Goal: Information Seeking & Learning: Learn about a topic

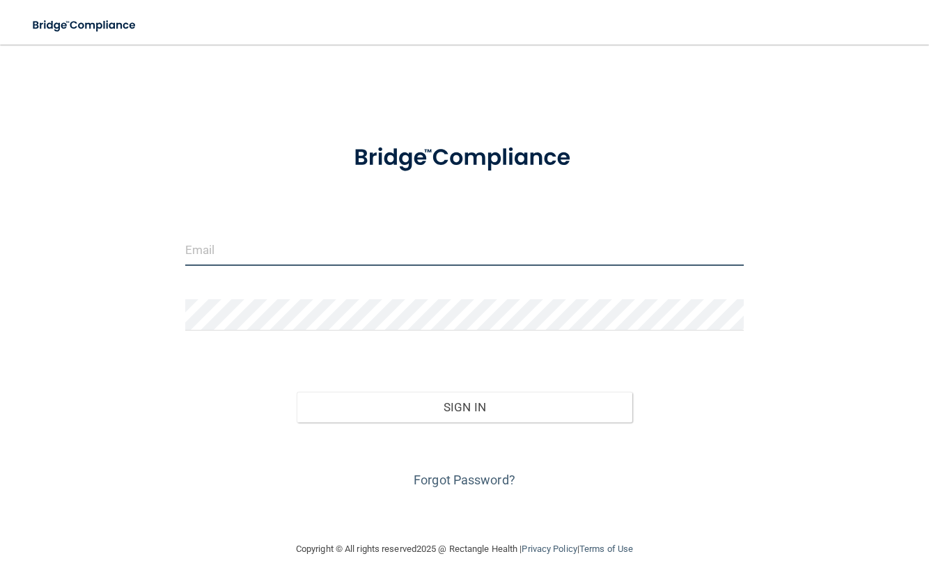
drag, startPoint x: 238, startPoint y: 247, endPoint x: 245, endPoint y: 247, distance: 7.0
click at [238, 247] on input "email" at bounding box center [464, 250] width 559 height 31
type input "[PERSON_NAME][EMAIL_ADDRESS][PERSON_NAME][DOMAIN_NAME]"
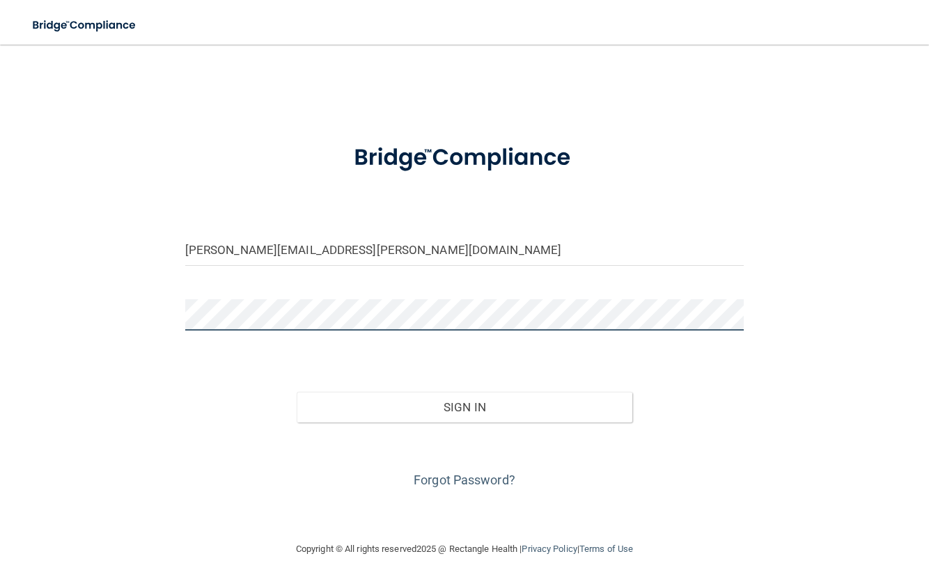
click at [297, 392] on button "Sign In" at bounding box center [465, 407] width 336 height 31
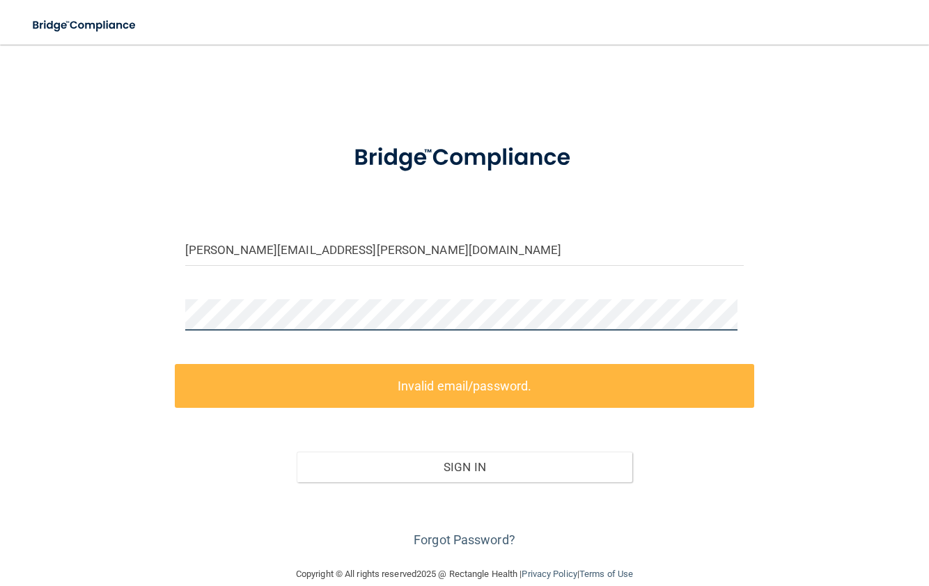
click at [0, 299] on html "Toggle navigation Manage My Enterprise Manage My Location [PERSON_NAME][EMAIL_A…" at bounding box center [464, 293] width 929 height 586
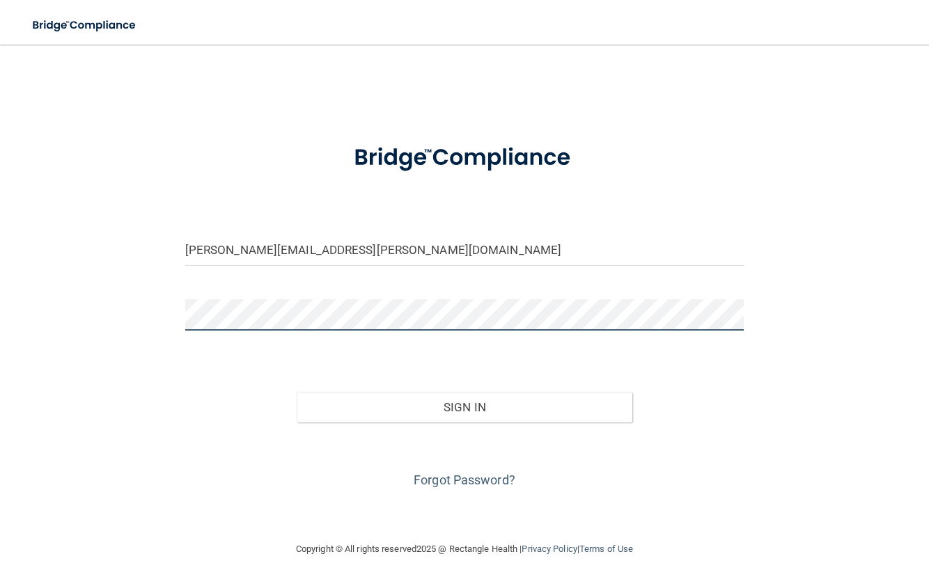
click at [297, 392] on button "Sign In" at bounding box center [465, 407] width 336 height 31
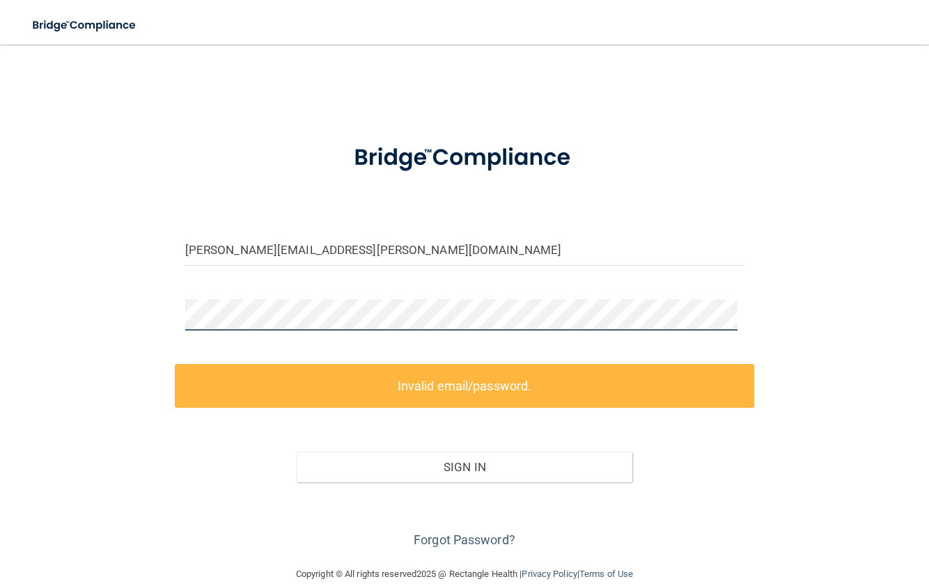
click at [0, 265] on html "Toggle navigation Manage My Enterprise Manage My Location [PERSON_NAME][EMAIL_A…" at bounding box center [464, 293] width 929 height 586
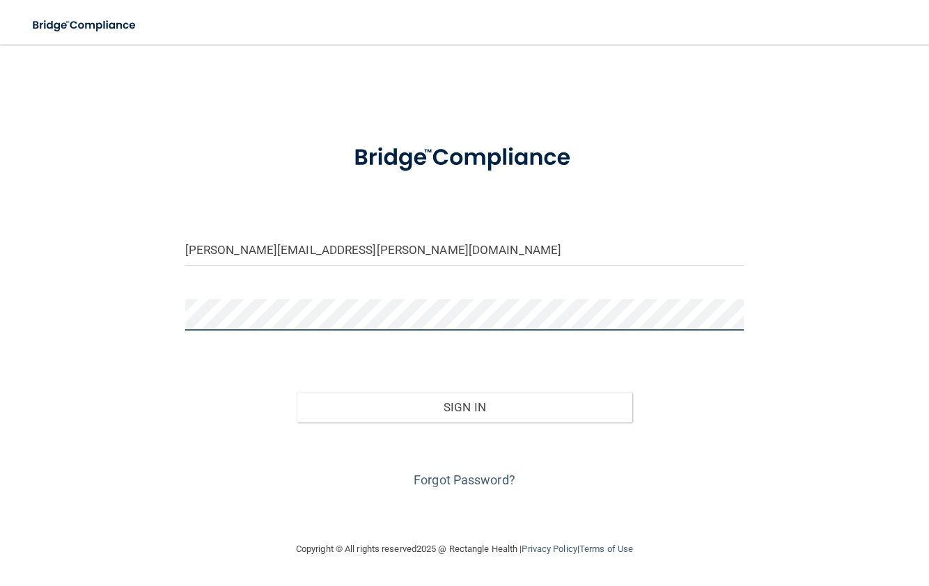
click at [297, 392] on button "Sign In" at bounding box center [465, 407] width 336 height 31
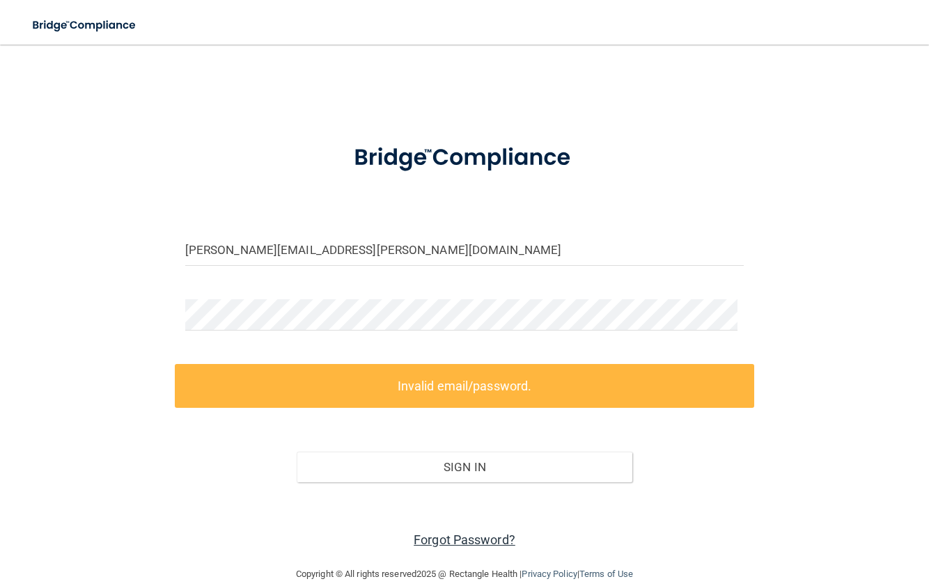
click at [481, 540] on link "Forgot Password?" at bounding box center [465, 540] width 102 height 15
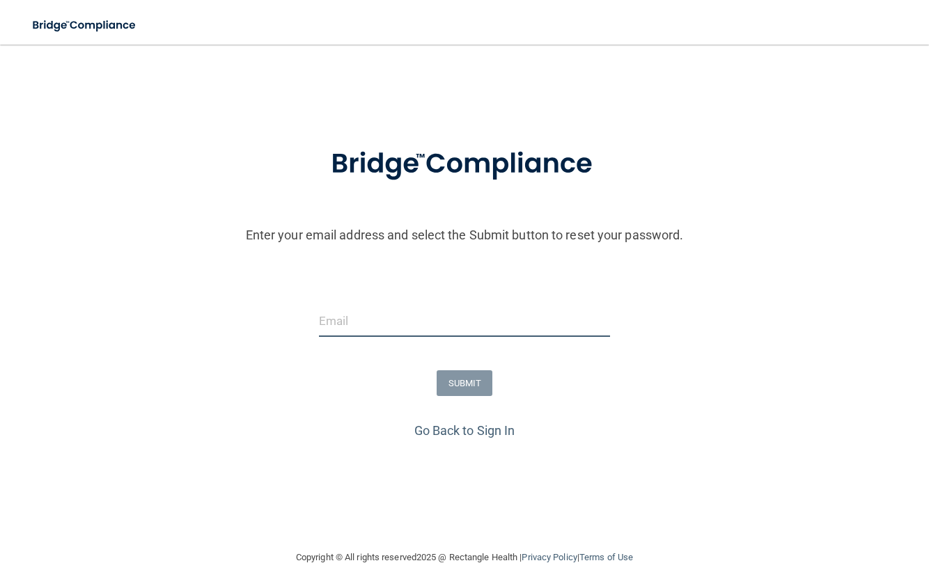
click at [361, 329] on input "email" at bounding box center [464, 321] width 291 height 31
type input "[PERSON_NAME][EMAIL_ADDRESS][PERSON_NAME][DOMAIN_NAME]"
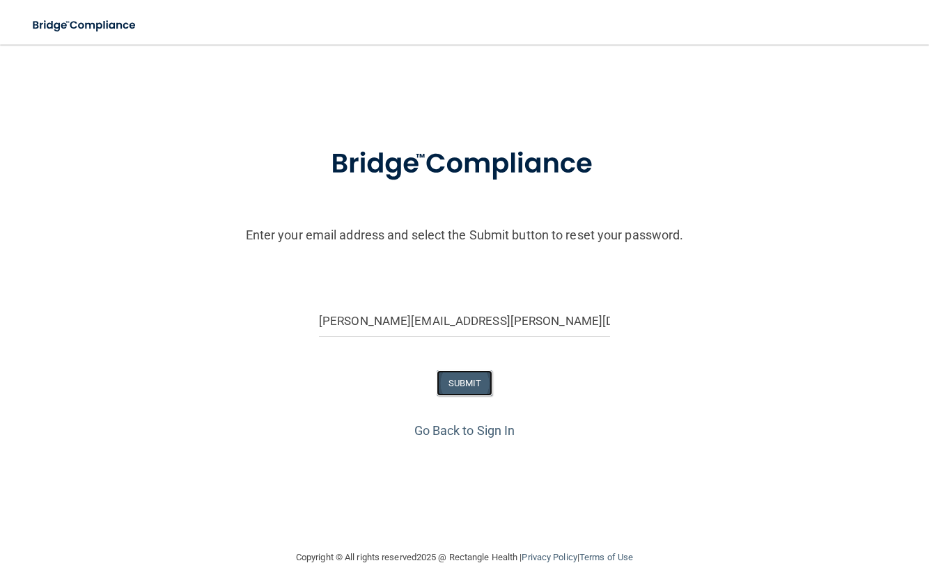
click at [468, 376] on button "SUBMIT" at bounding box center [465, 383] width 56 height 26
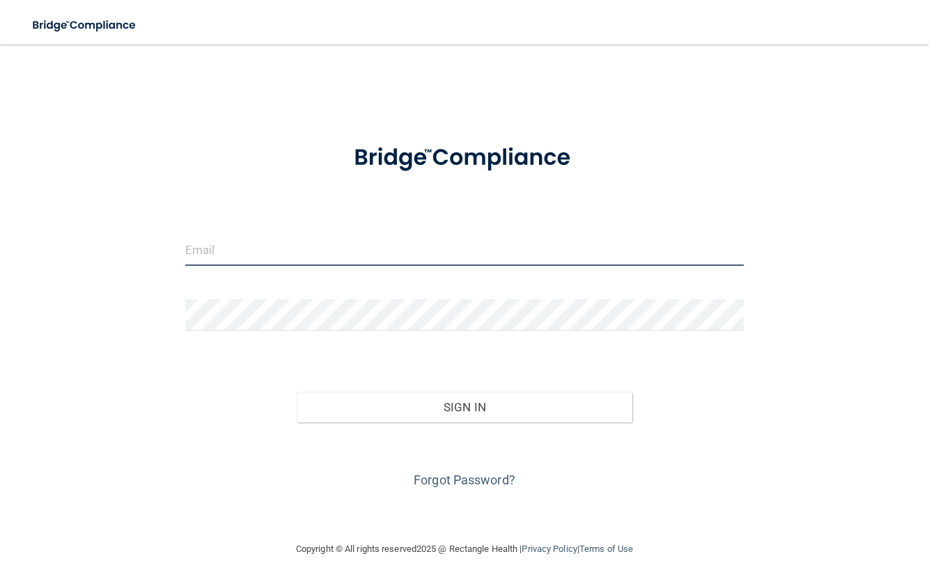
click at [255, 255] on input "email" at bounding box center [464, 250] width 559 height 31
type input "[PERSON_NAME][EMAIL_ADDRESS][PERSON_NAME][DOMAIN_NAME]"
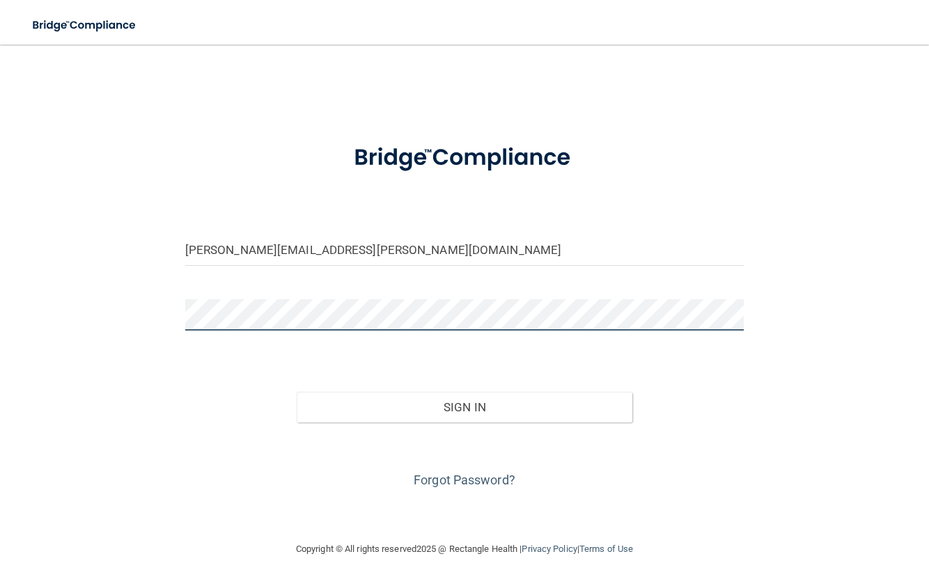
click at [297, 392] on button "Sign In" at bounding box center [465, 407] width 336 height 31
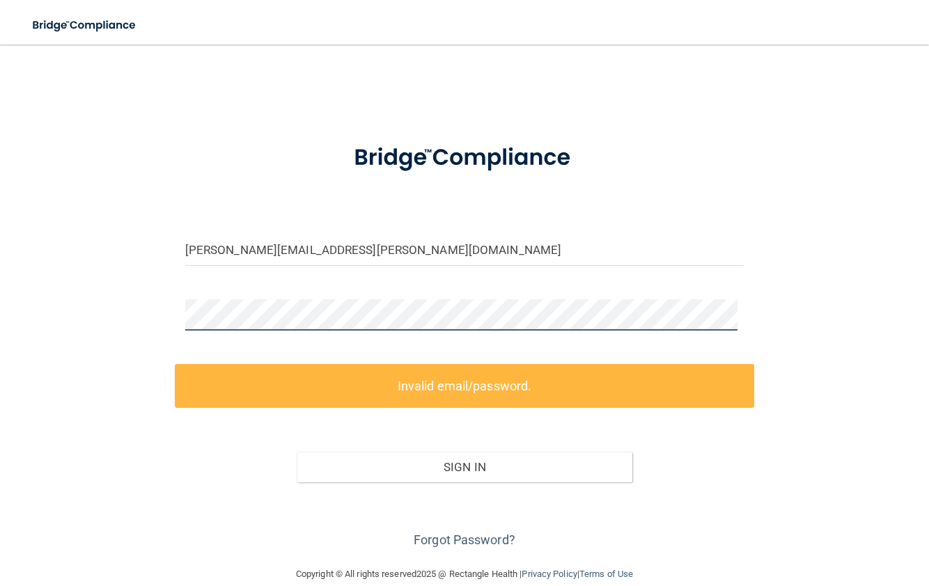
click at [297, 452] on button "Sign In" at bounding box center [465, 467] width 336 height 31
click at [37, 309] on div "[PERSON_NAME][EMAIL_ADDRESS][PERSON_NAME][DOMAIN_NAME] Invalid email/password. …" at bounding box center [464, 305] width 873 height 494
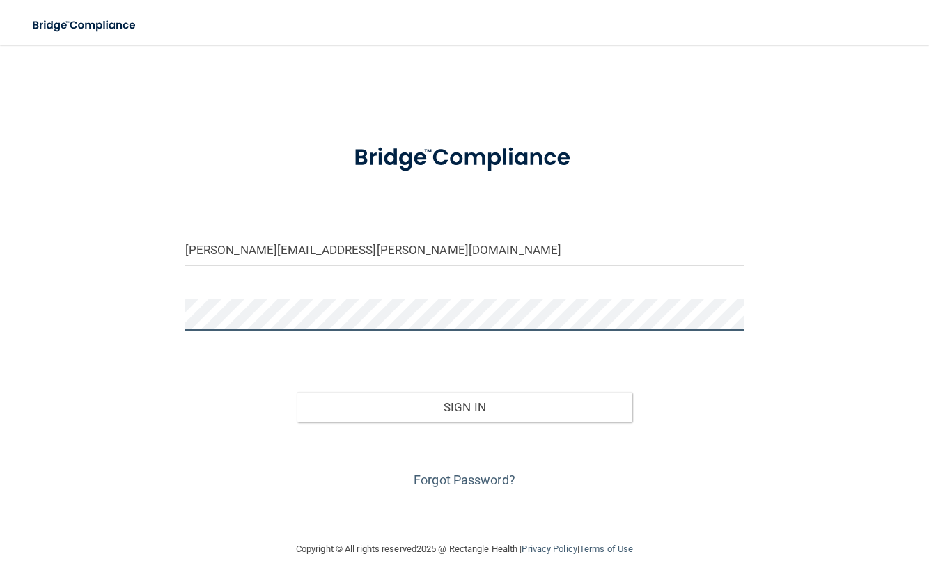
click at [297, 392] on button "Sign In" at bounding box center [465, 407] width 336 height 31
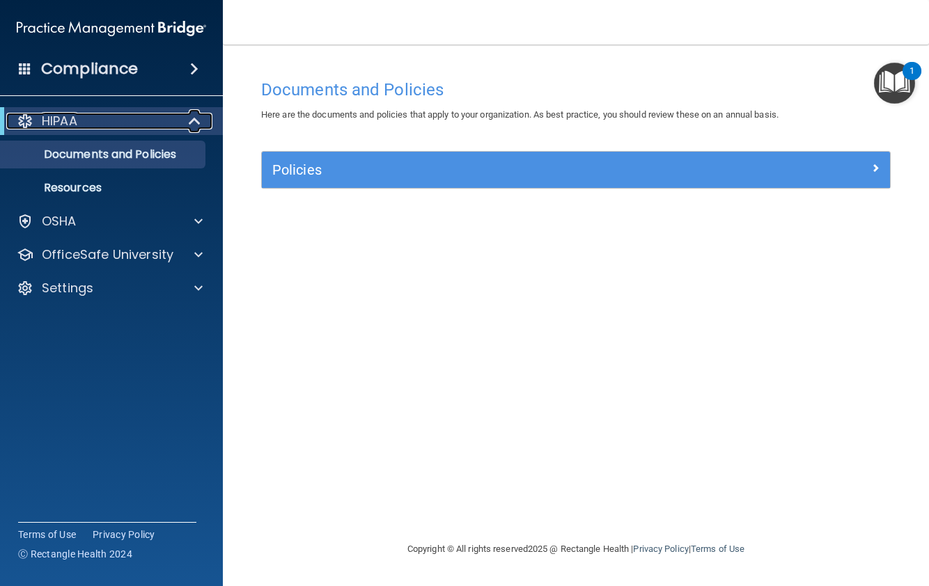
click at [191, 119] on span at bounding box center [196, 121] width 12 height 17
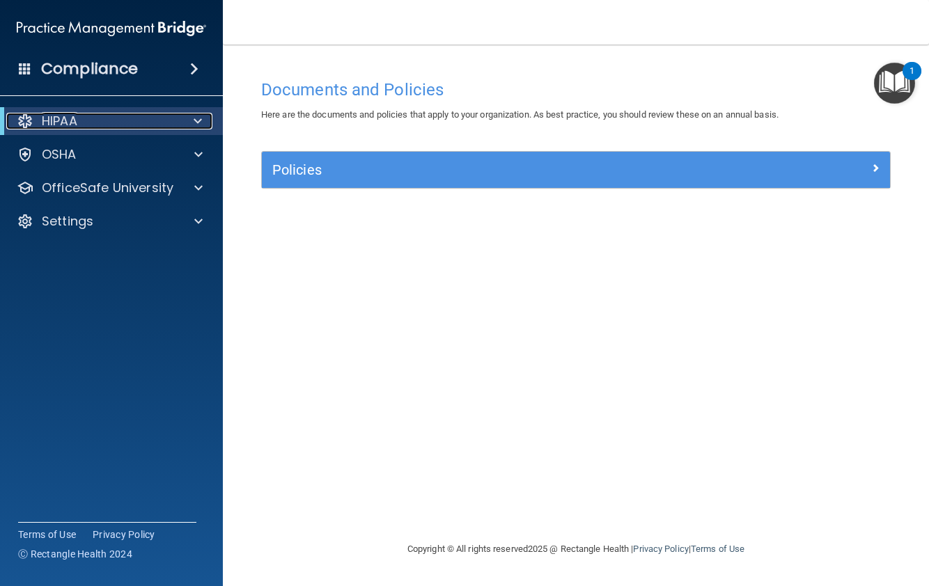
click at [59, 116] on p "HIPAA" at bounding box center [60, 121] width 36 height 17
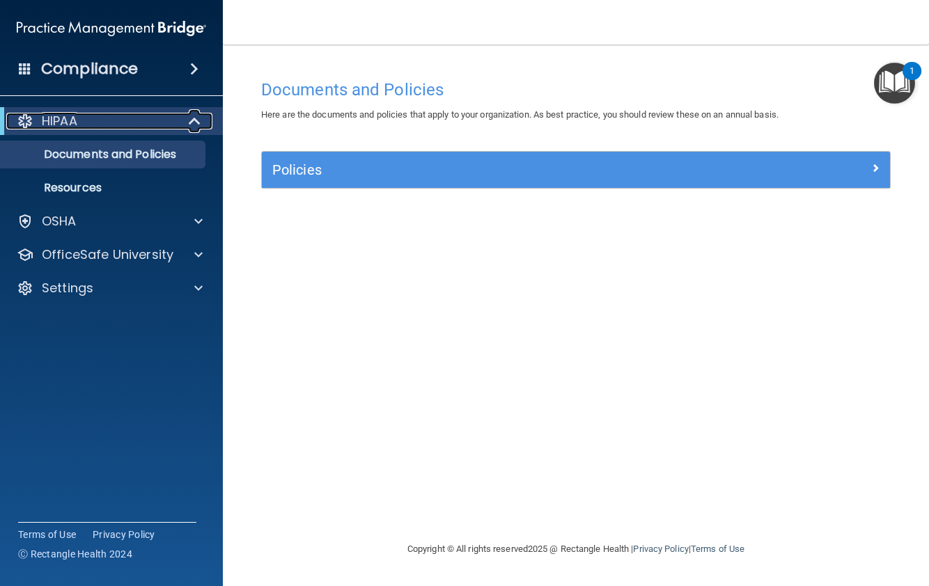
click at [58, 118] on p "HIPAA" at bounding box center [60, 121] width 36 height 17
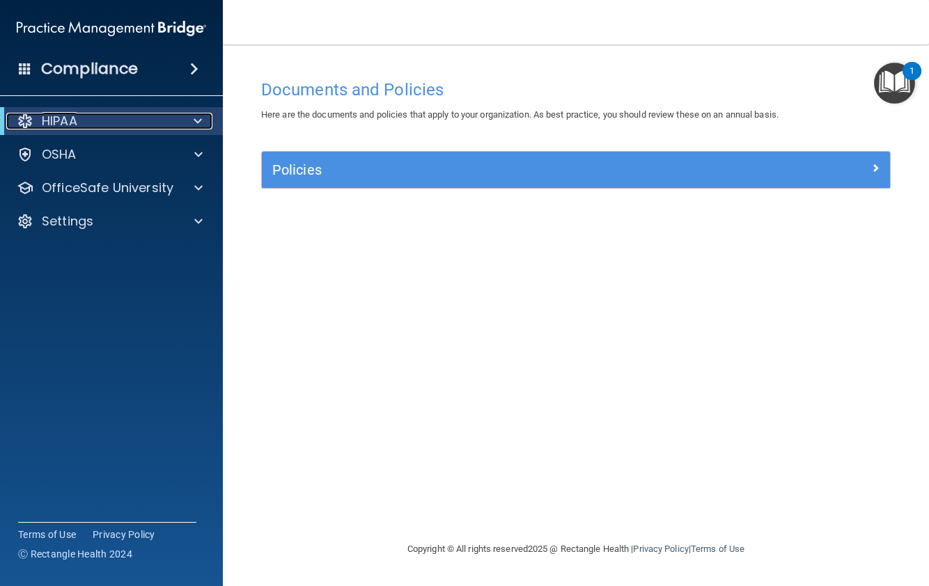
click at [198, 118] on span at bounding box center [198, 121] width 8 height 17
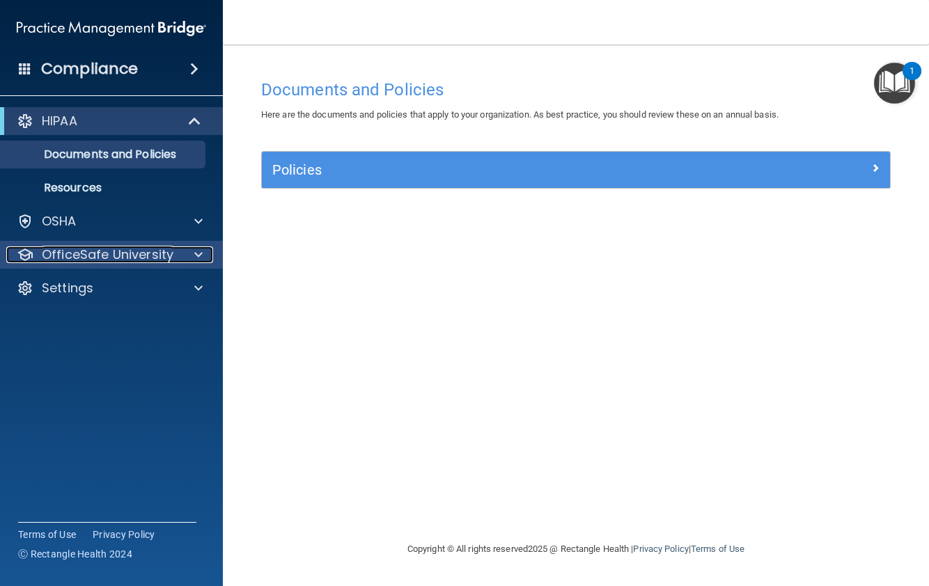
click at [159, 257] on p "OfficeSafe University" at bounding box center [108, 255] width 132 height 17
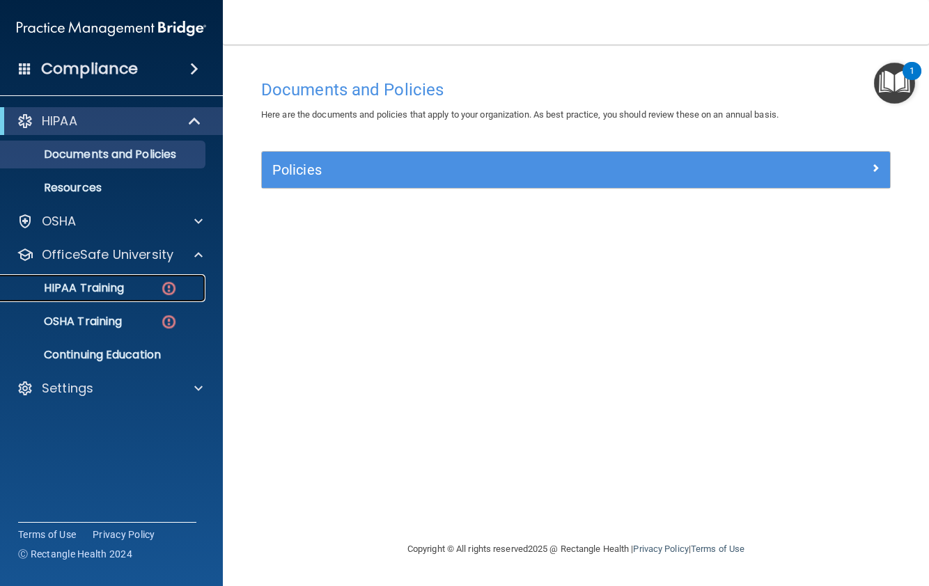
click at [164, 292] on img at bounding box center [168, 288] width 17 height 17
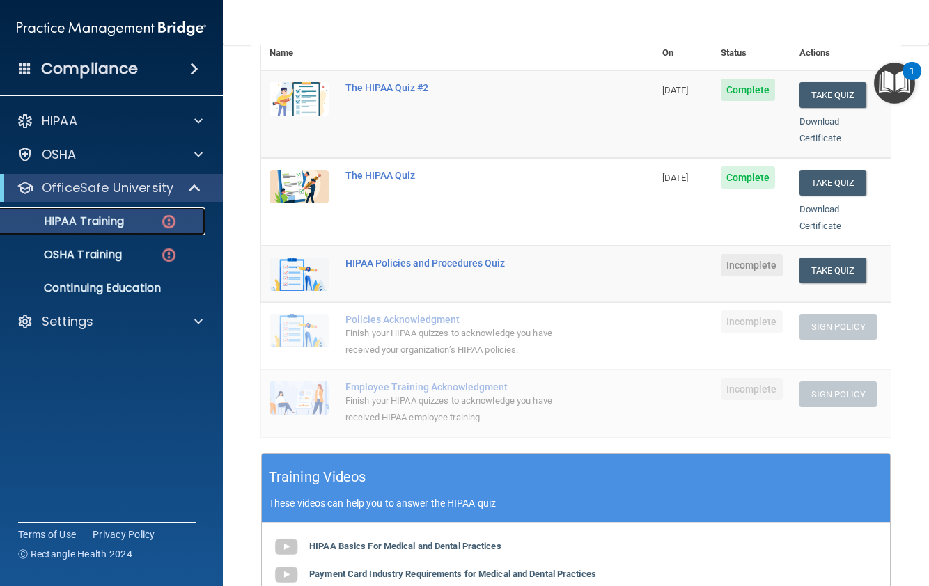
scroll to position [279, 0]
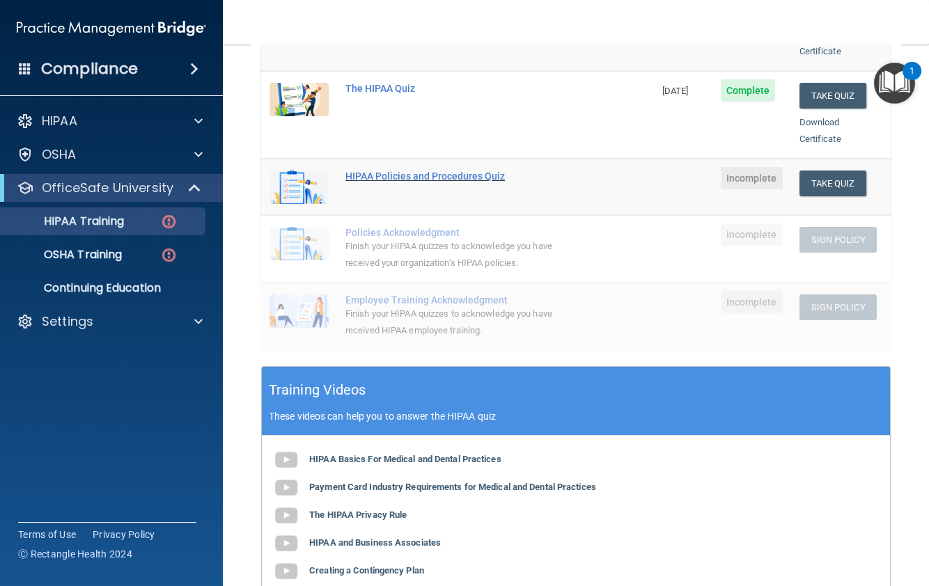
click at [405, 171] on div "HIPAA Policies and Procedures Quiz" at bounding box center [464, 176] width 239 height 11
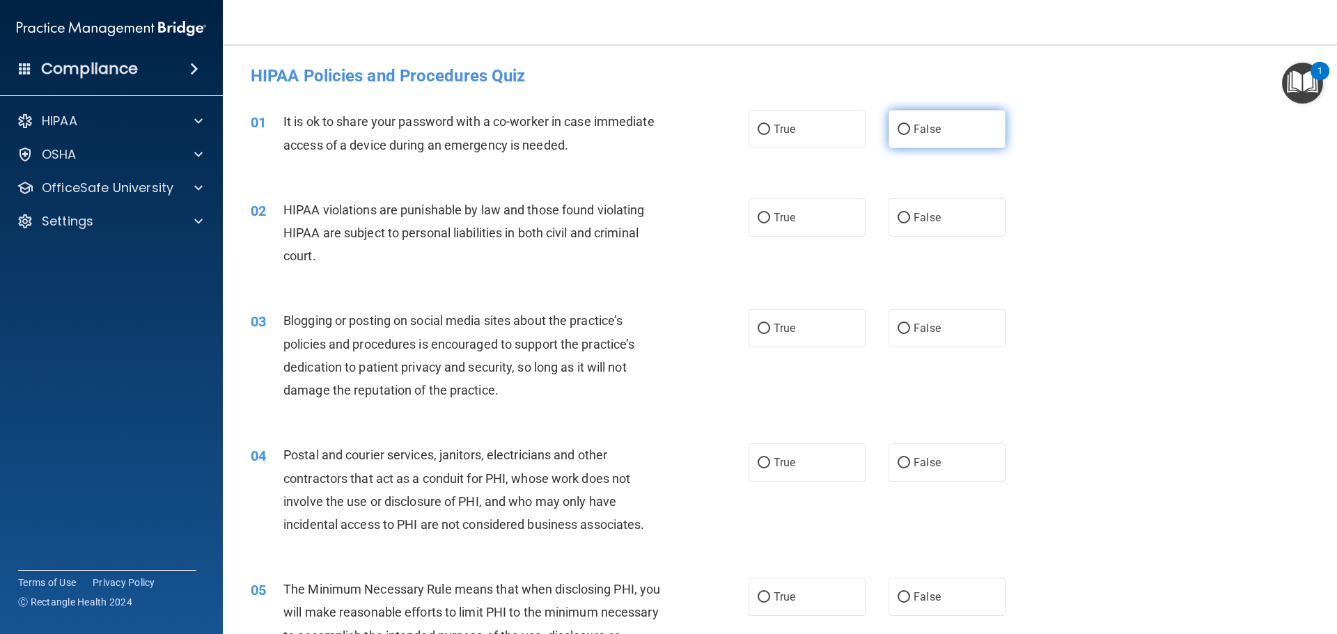
click at [914, 132] on span "False" at bounding box center [927, 129] width 27 height 13
click at [910, 132] on input "False" at bounding box center [904, 130] width 13 height 10
radio input "true"
click at [775, 221] on span "True" at bounding box center [785, 217] width 22 height 13
click at [770, 221] on input "True" at bounding box center [764, 218] width 13 height 10
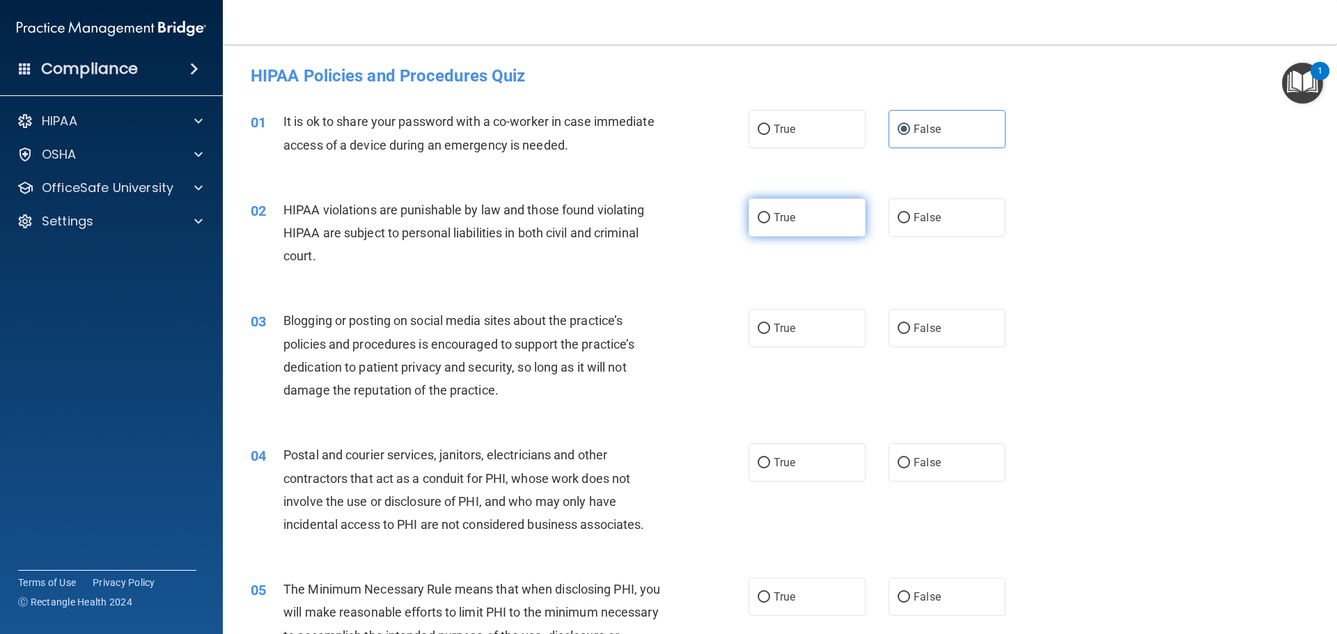
radio input "true"
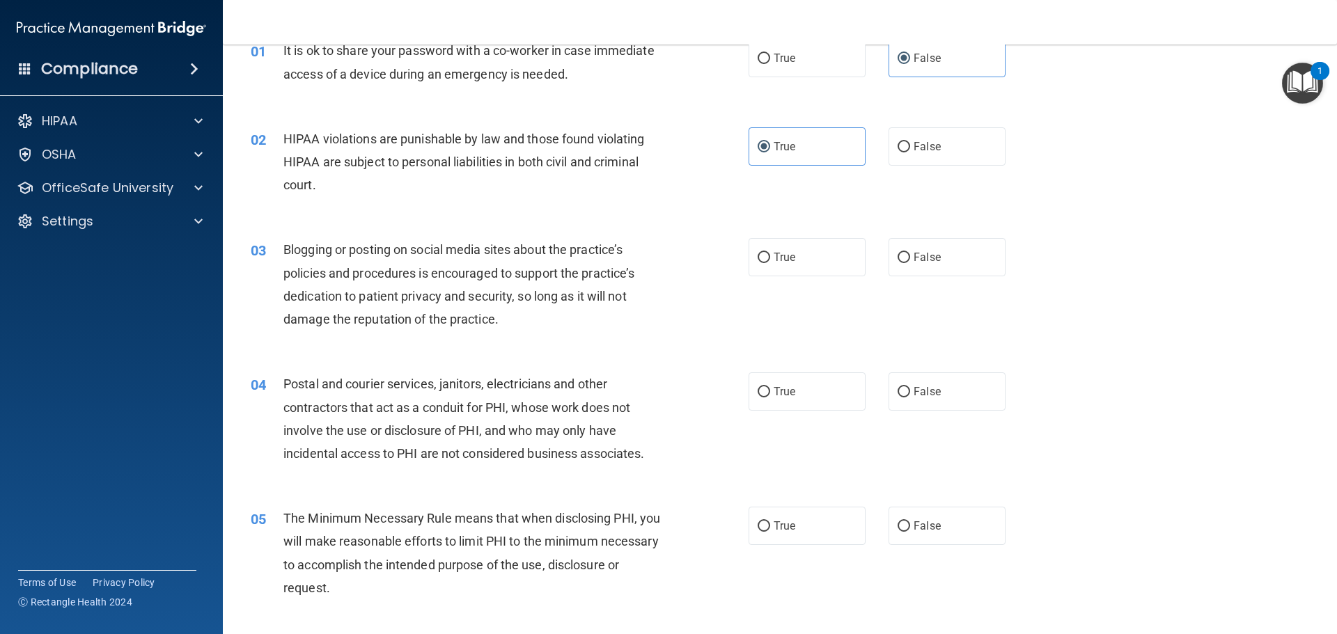
scroll to position [139, 0]
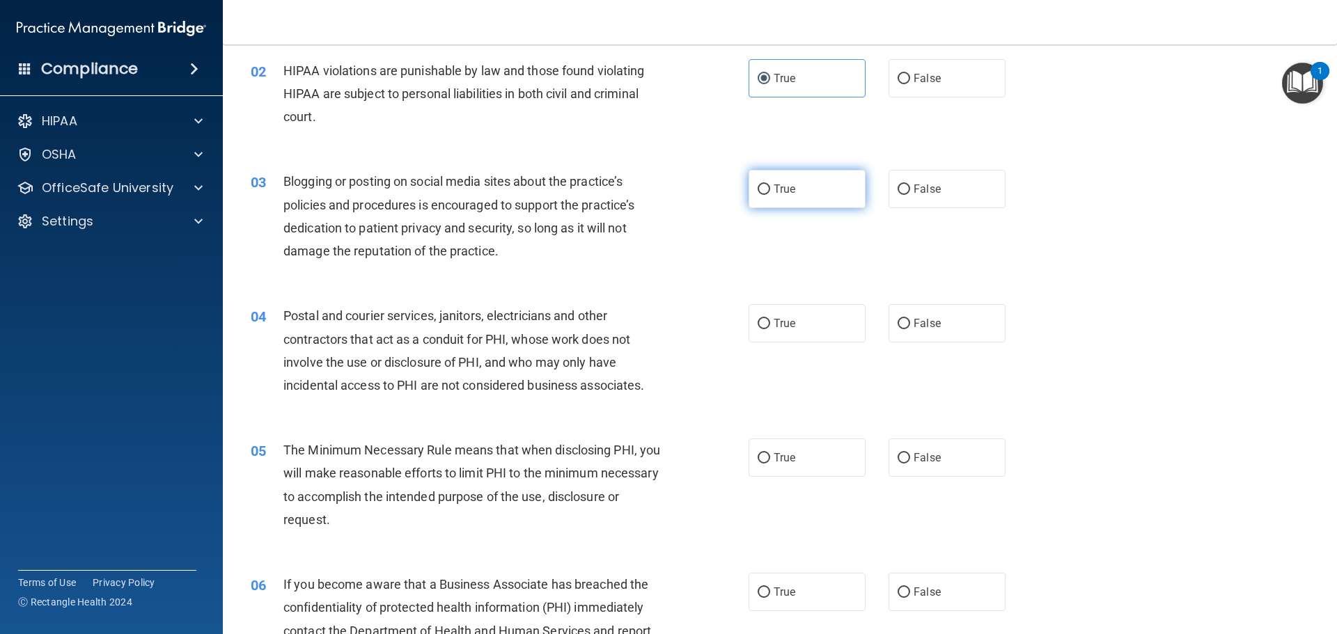
click at [764, 192] on input "True" at bounding box center [764, 190] width 13 height 10
radio input "true"
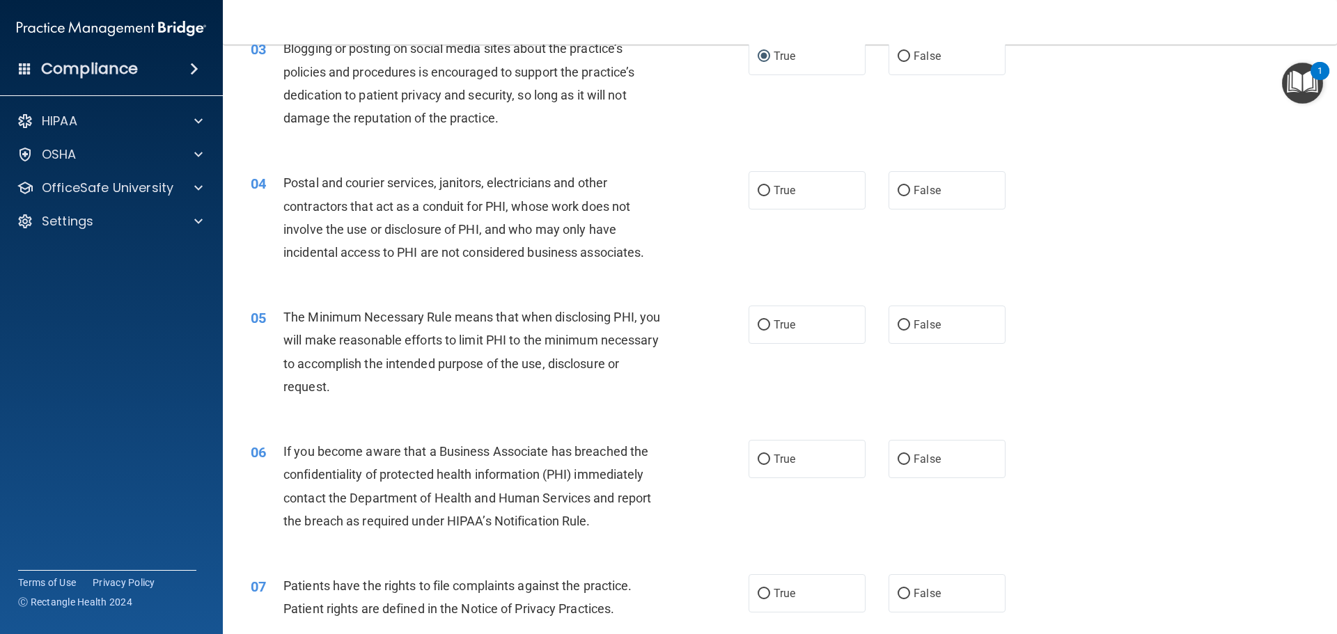
scroll to position [279, 0]
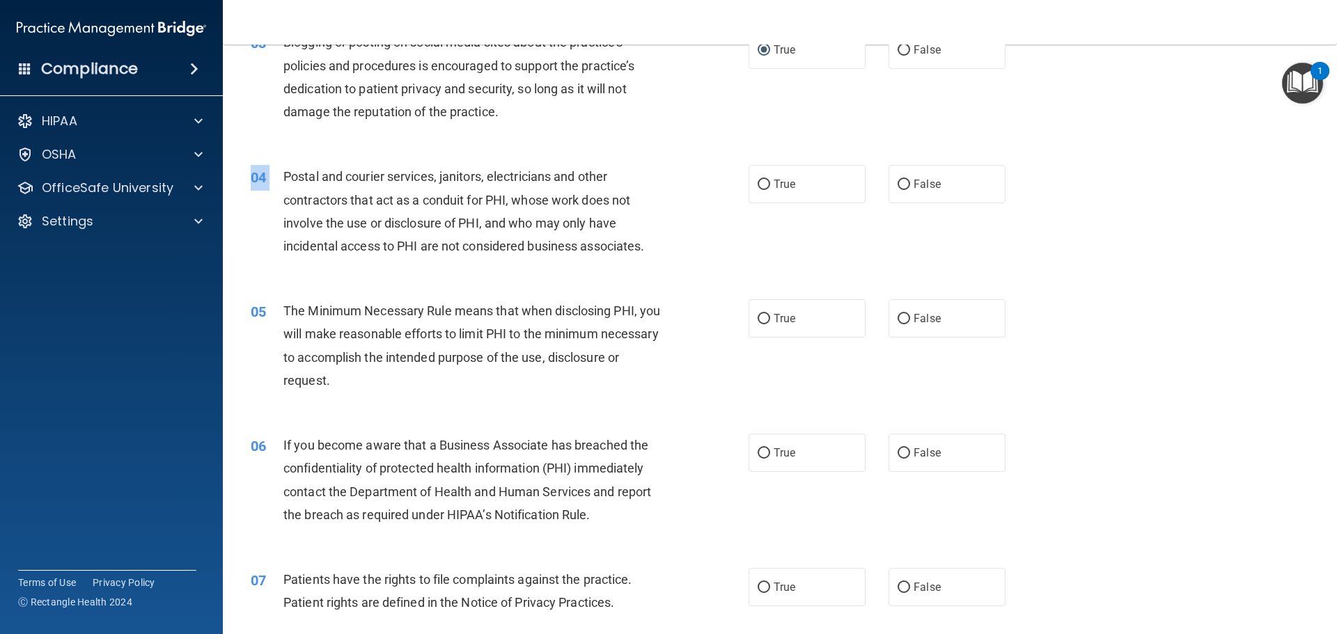
drag, startPoint x: 286, startPoint y: 180, endPoint x: 650, endPoint y: 266, distance: 374.8
click at [650, 266] on div "04 Postal and courier services, janitors, electricians and other contractors th…" at bounding box center [779, 215] width 1079 height 134
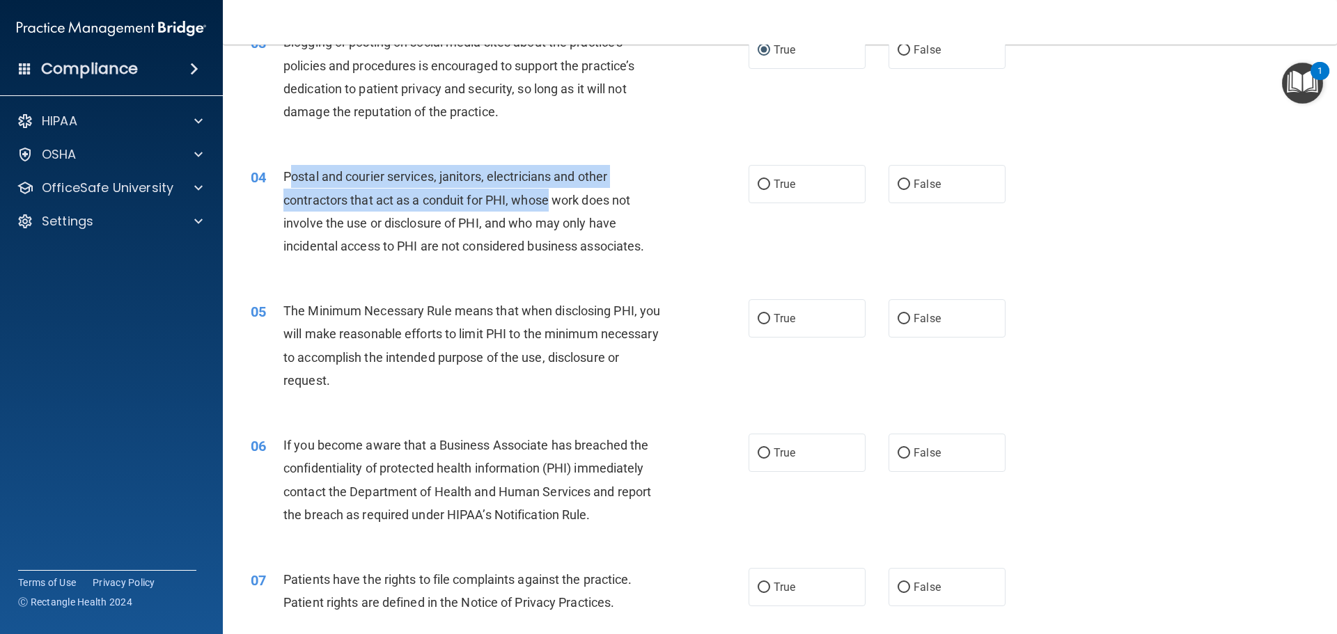
drag, startPoint x: 310, startPoint y: 177, endPoint x: 550, endPoint y: 192, distance: 240.7
click at [552, 192] on span "Postal and courier services, janitors, electricians and other contractors that …" at bounding box center [463, 211] width 361 height 84
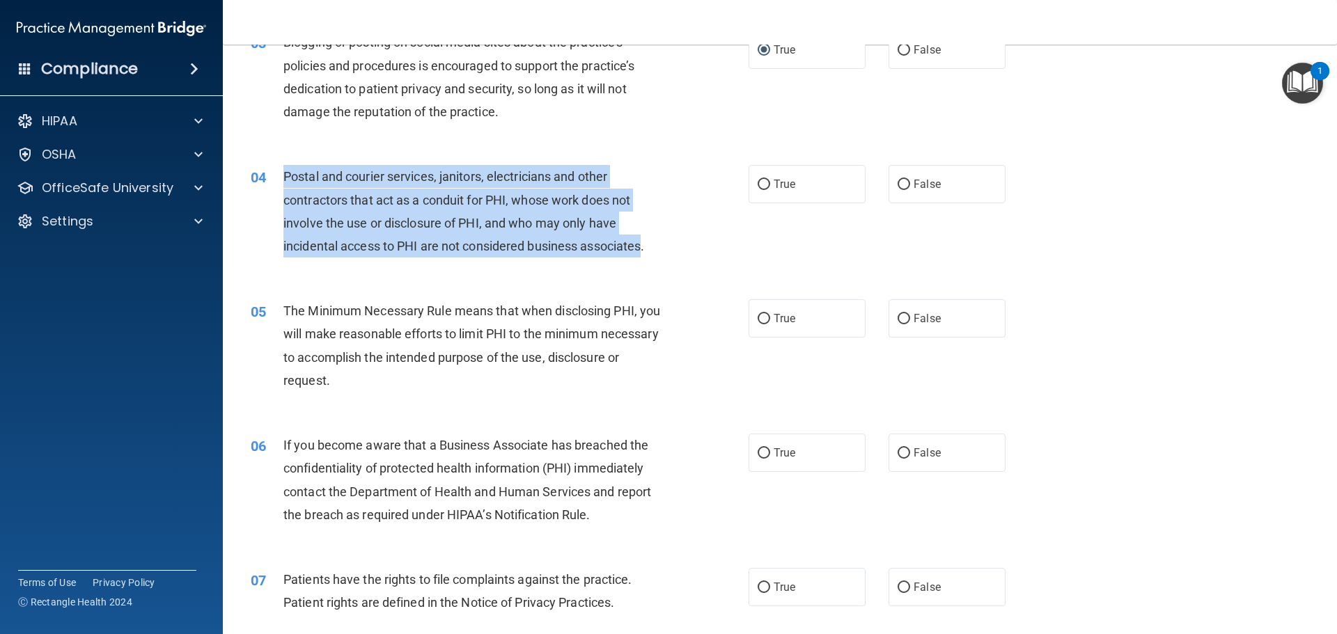
drag, startPoint x: 282, startPoint y: 175, endPoint x: 646, endPoint y: 246, distance: 371.1
click at [646, 246] on div "04 Postal and courier services, janitors, electricians and other contractors th…" at bounding box center [500, 215] width 540 height 100
copy div "Postal and courier services, janitors, electricians and other contractors that …"
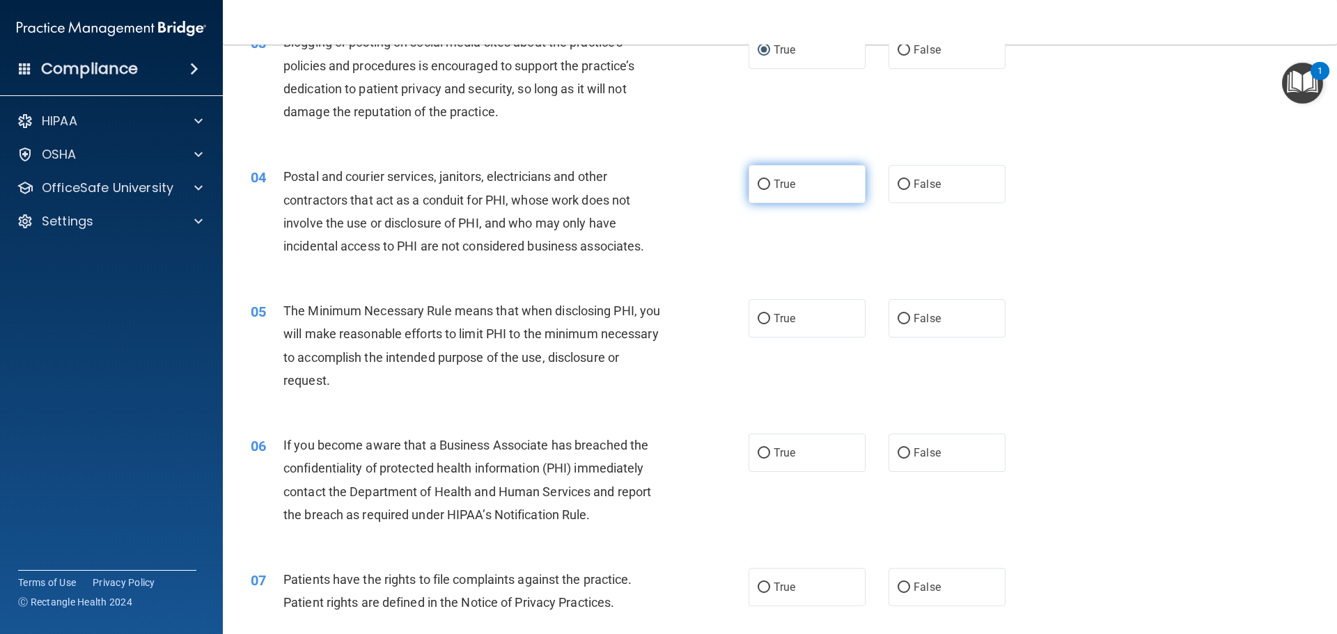
click at [788, 171] on label "True" at bounding box center [807, 184] width 117 height 38
click at [770, 180] on input "True" at bounding box center [764, 185] width 13 height 10
radio input "true"
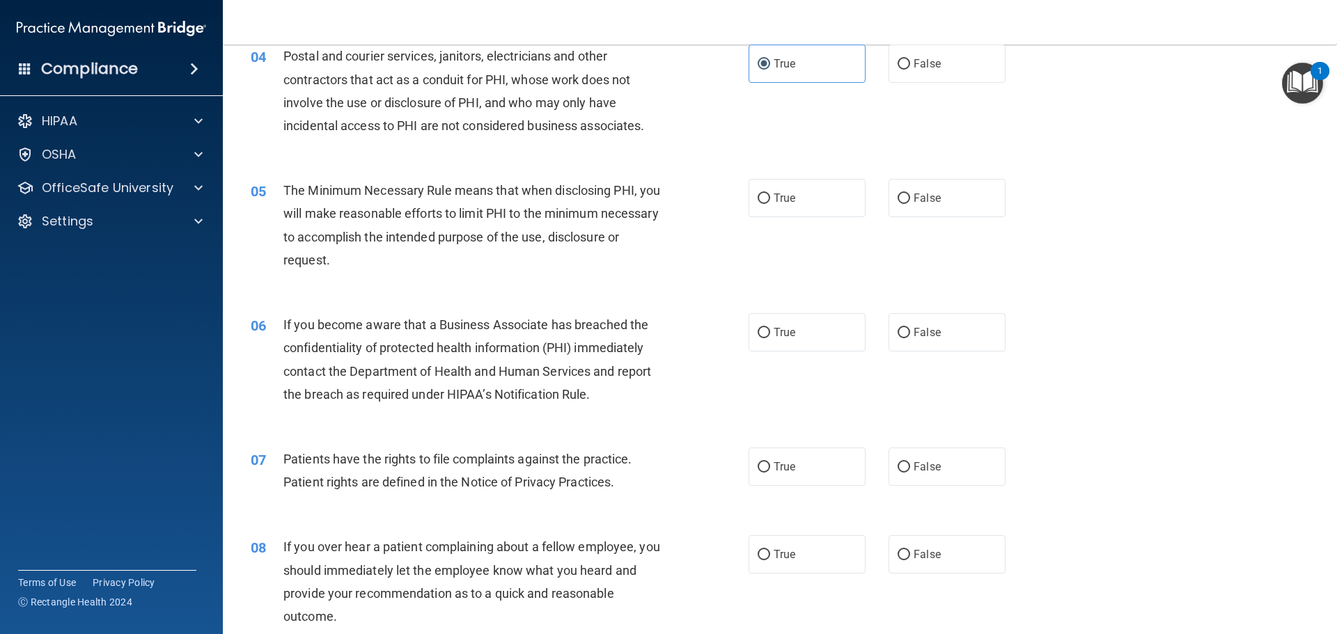
scroll to position [418, 0]
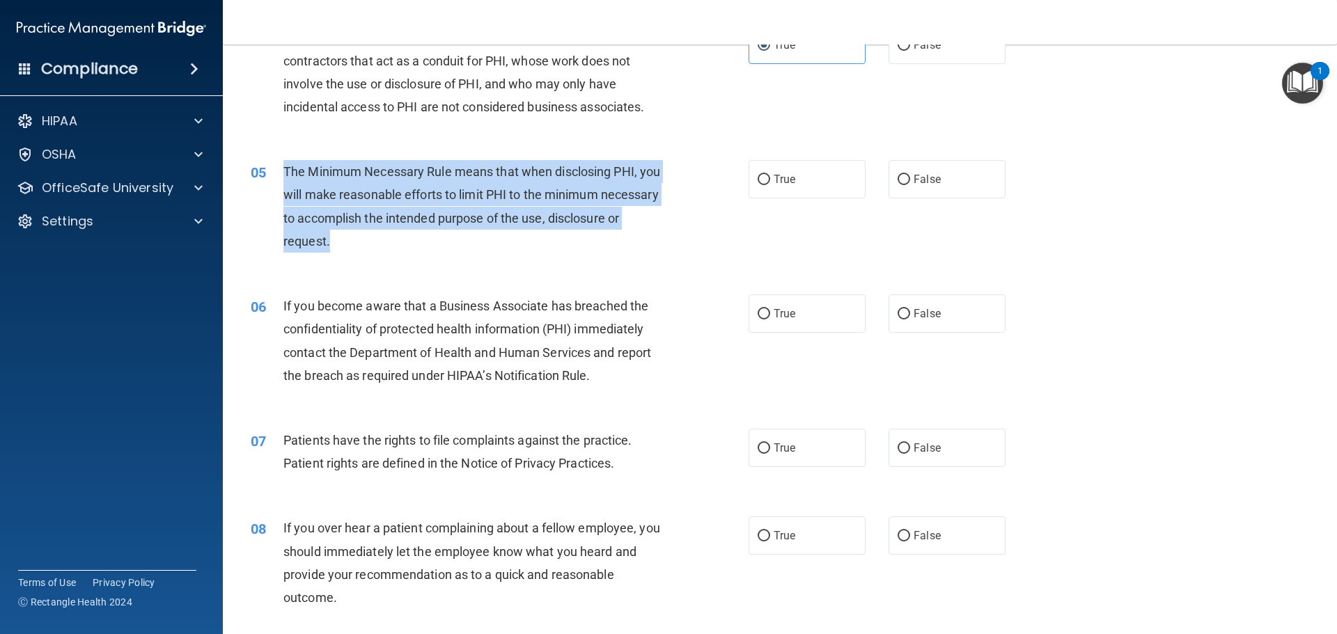
drag, startPoint x: 286, startPoint y: 171, endPoint x: 623, endPoint y: 241, distance: 344.2
click at [623, 241] on div "The Minimum Necessary Rule means that when disclosing PHI, you will make reason…" at bounding box center [477, 206] width 389 height 93
copy span "The Minimum Necessary Rule means that when disclosing PHI, you will make reason…"
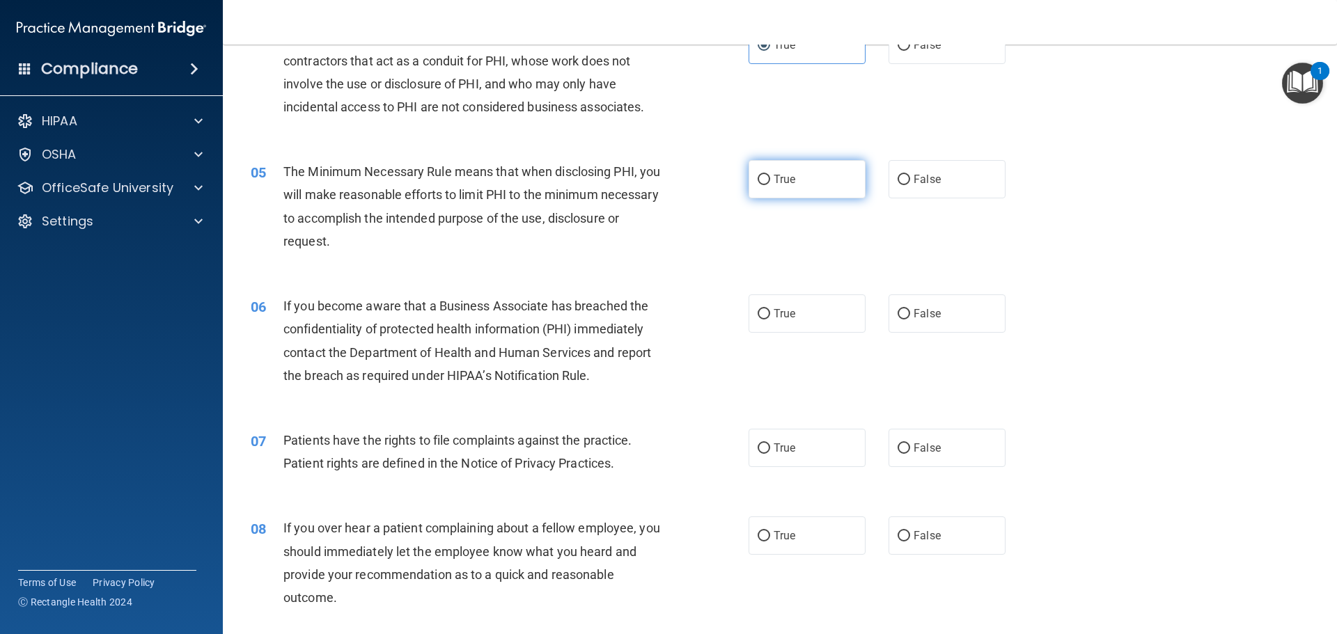
click at [820, 175] on label "True" at bounding box center [807, 179] width 117 height 38
click at [770, 175] on input "True" at bounding box center [764, 180] width 13 height 10
radio input "true"
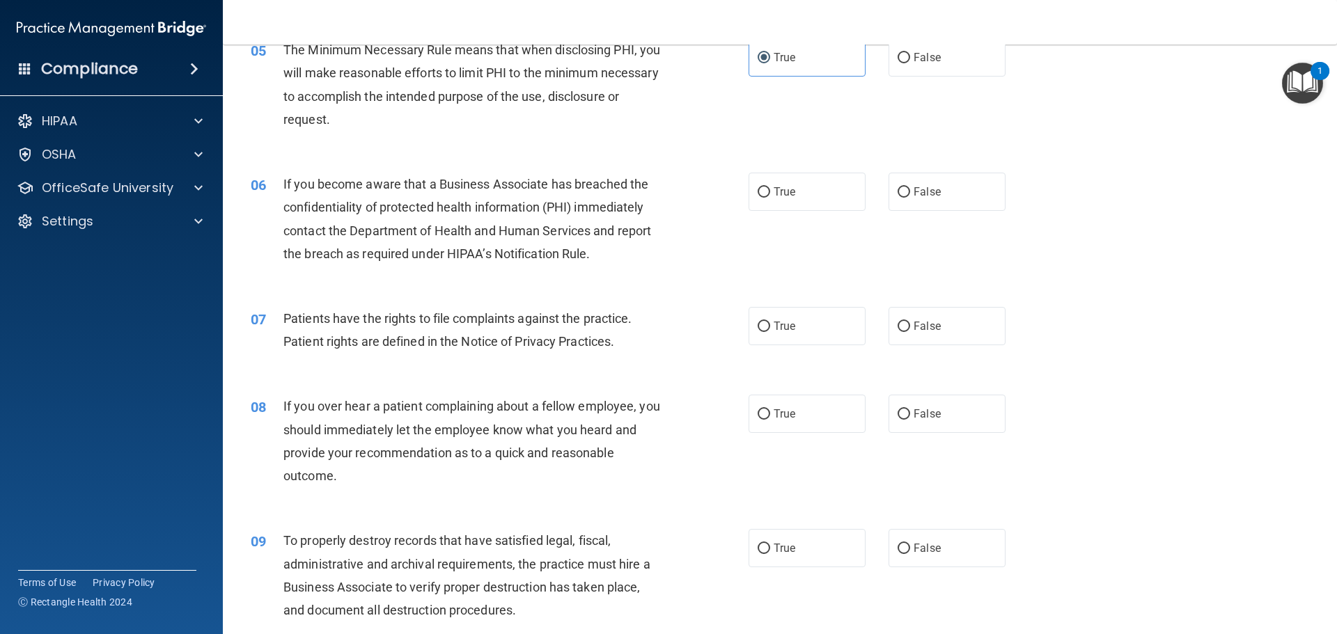
scroll to position [557, 0]
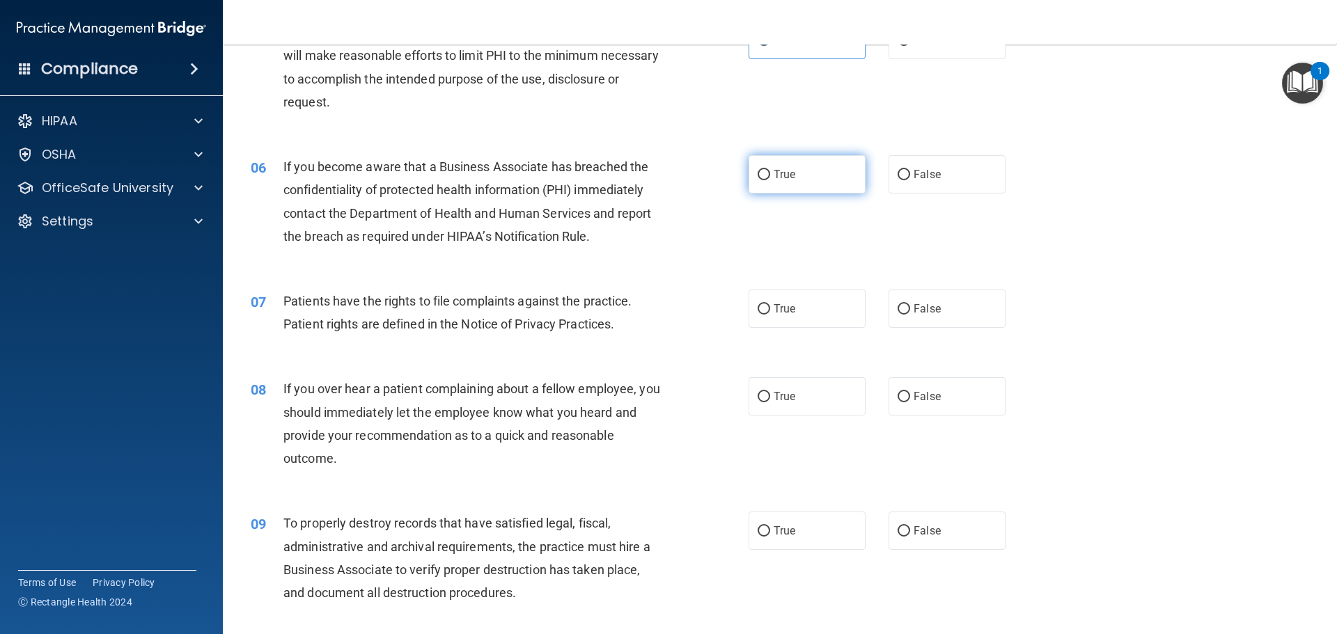
click at [811, 173] on label "True" at bounding box center [807, 174] width 117 height 38
click at [770, 173] on input "True" at bounding box center [764, 175] width 13 height 10
radio input "true"
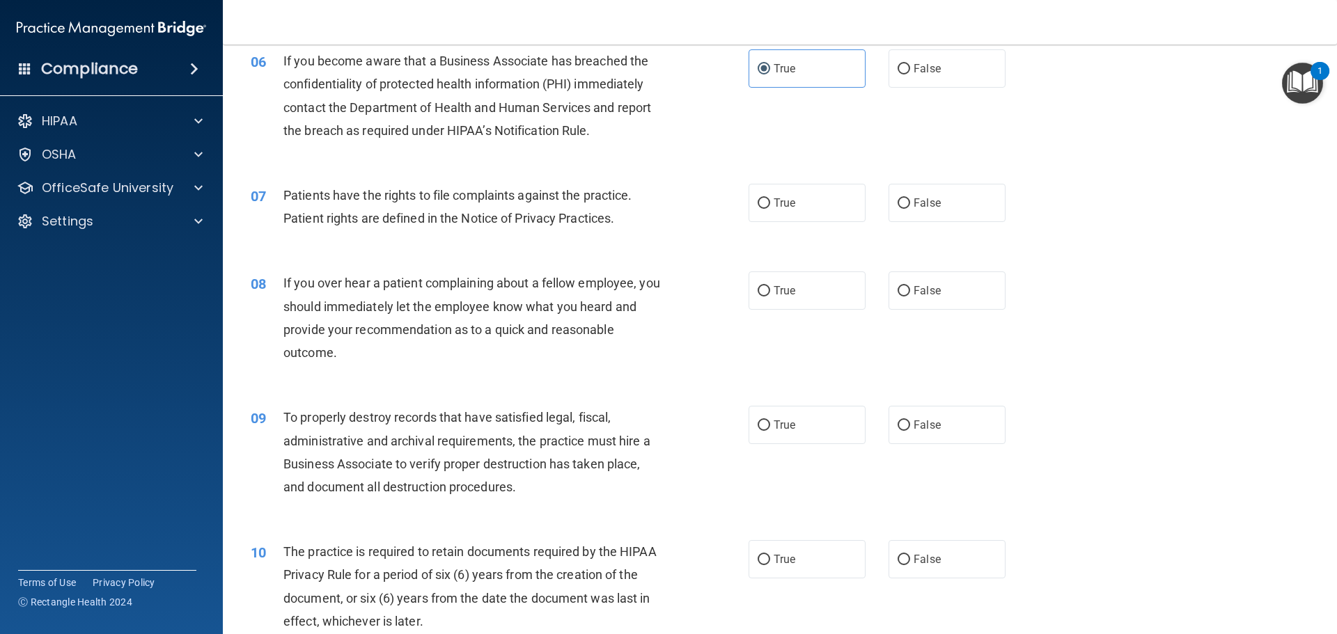
scroll to position [627, 0]
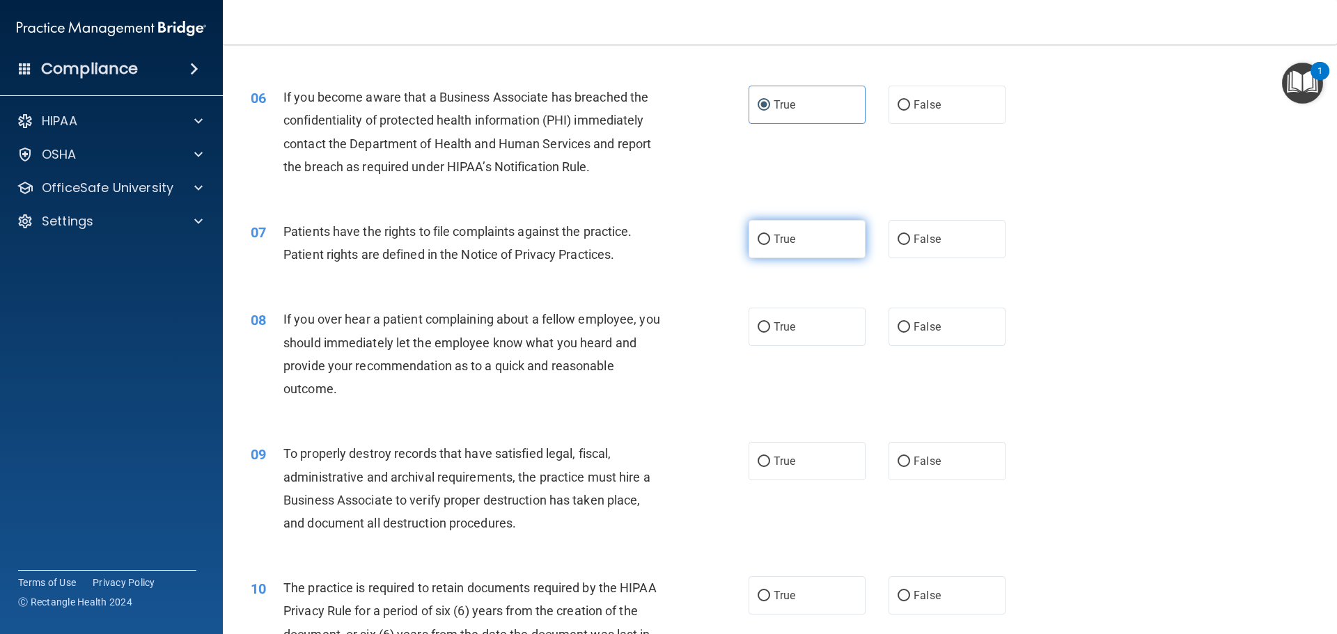
click at [767, 242] on label "True" at bounding box center [807, 239] width 117 height 38
click at [767, 242] on input "True" at bounding box center [764, 240] width 13 height 10
radio input "true"
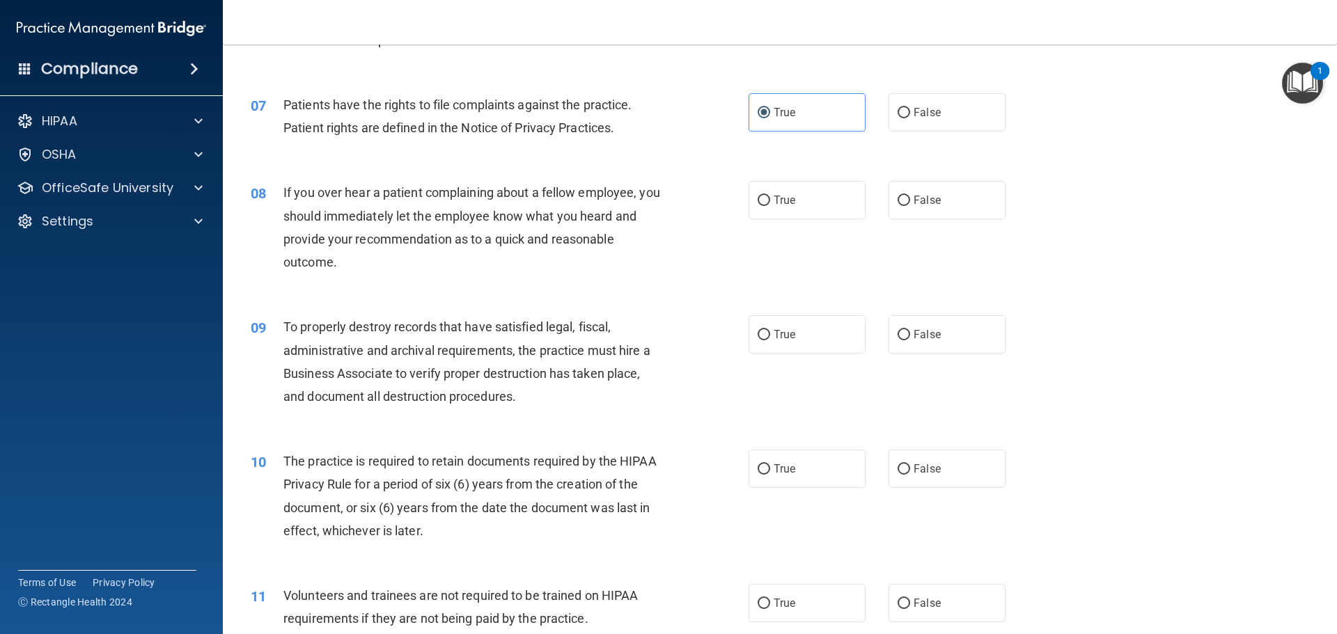
scroll to position [766, 0]
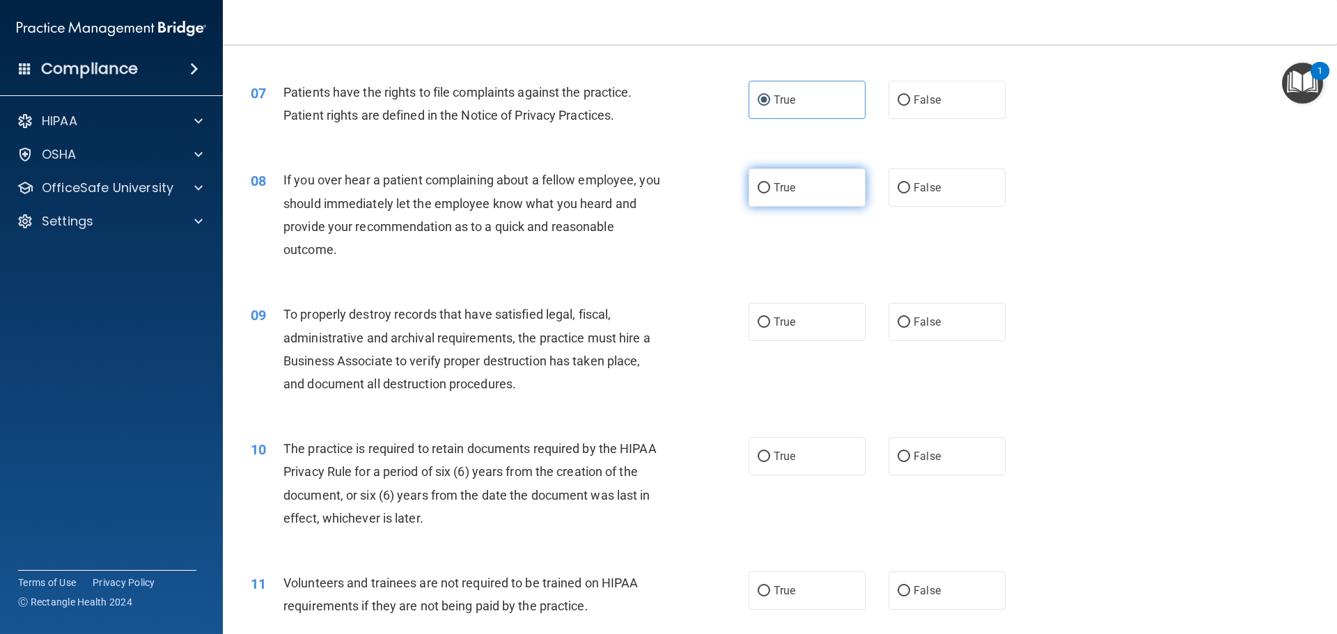
click at [786, 198] on label "True" at bounding box center [807, 188] width 117 height 38
click at [770, 194] on input "True" at bounding box center [764, 188] width 13 height 10
radio input "true"
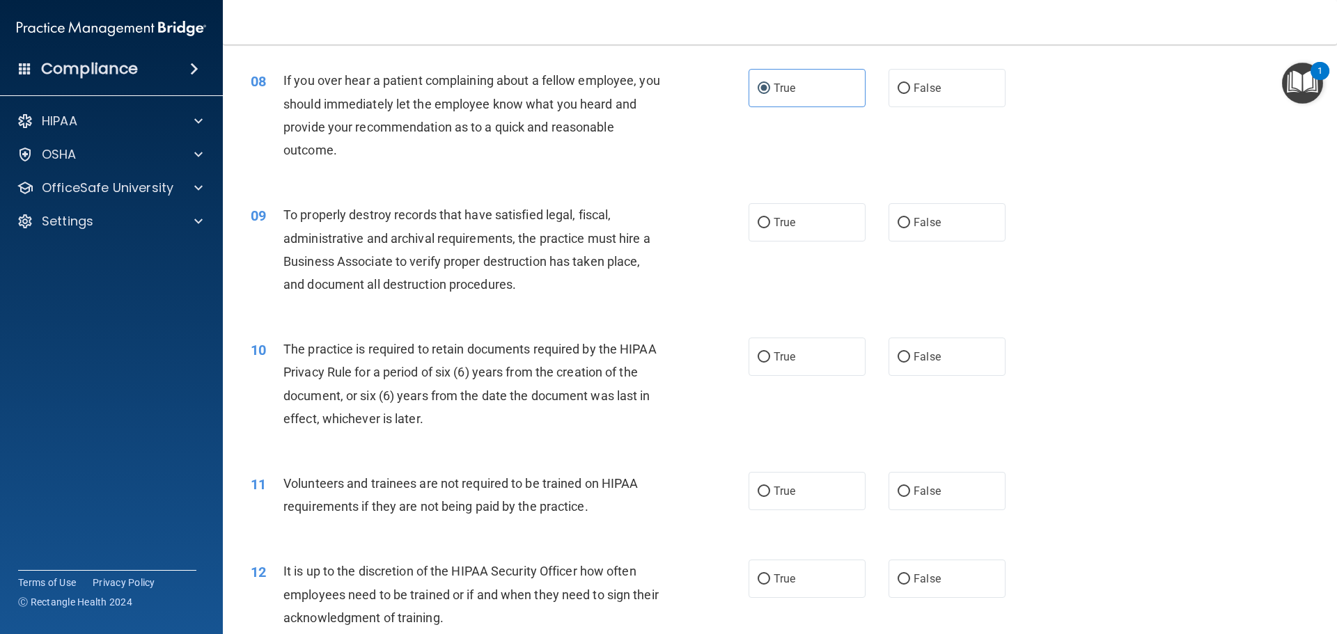
scroll to position [836, 0]
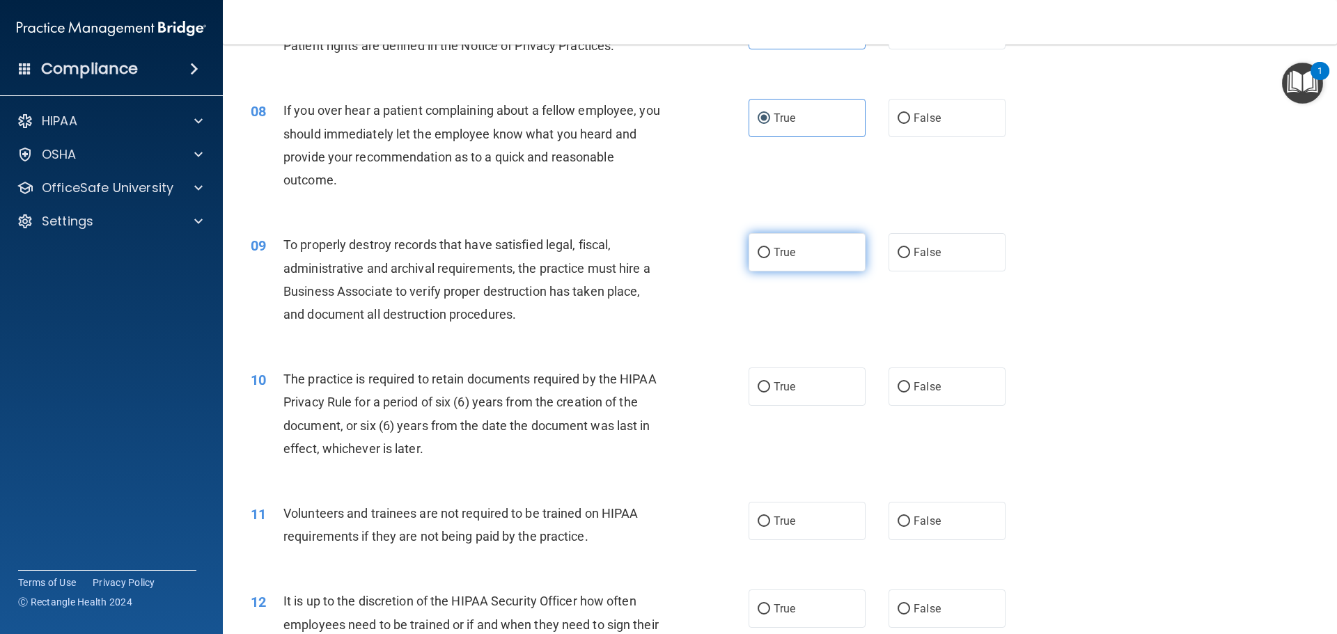
click at [774, 255] on span "True" at bounding box center [785, 252] width 22 height 13
click at [770, 255] on input "True" at bounding box center [764, 253] width 13 height 10
radio input "true"
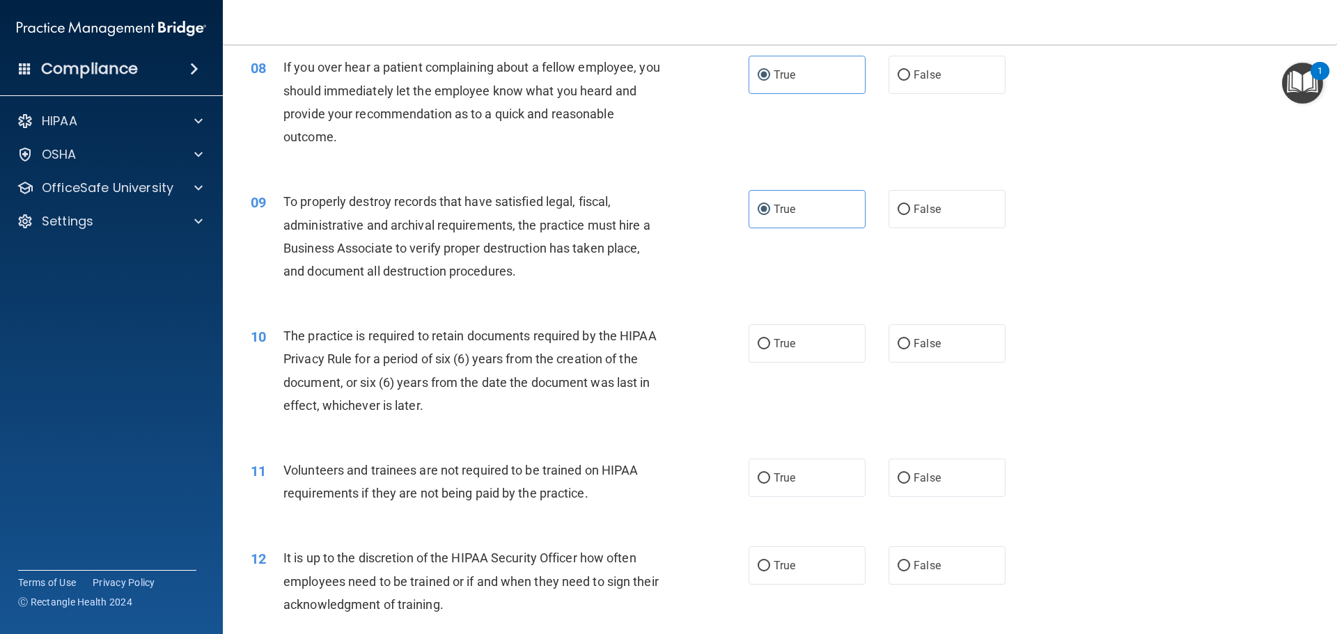
scroll to position [1045, 0]
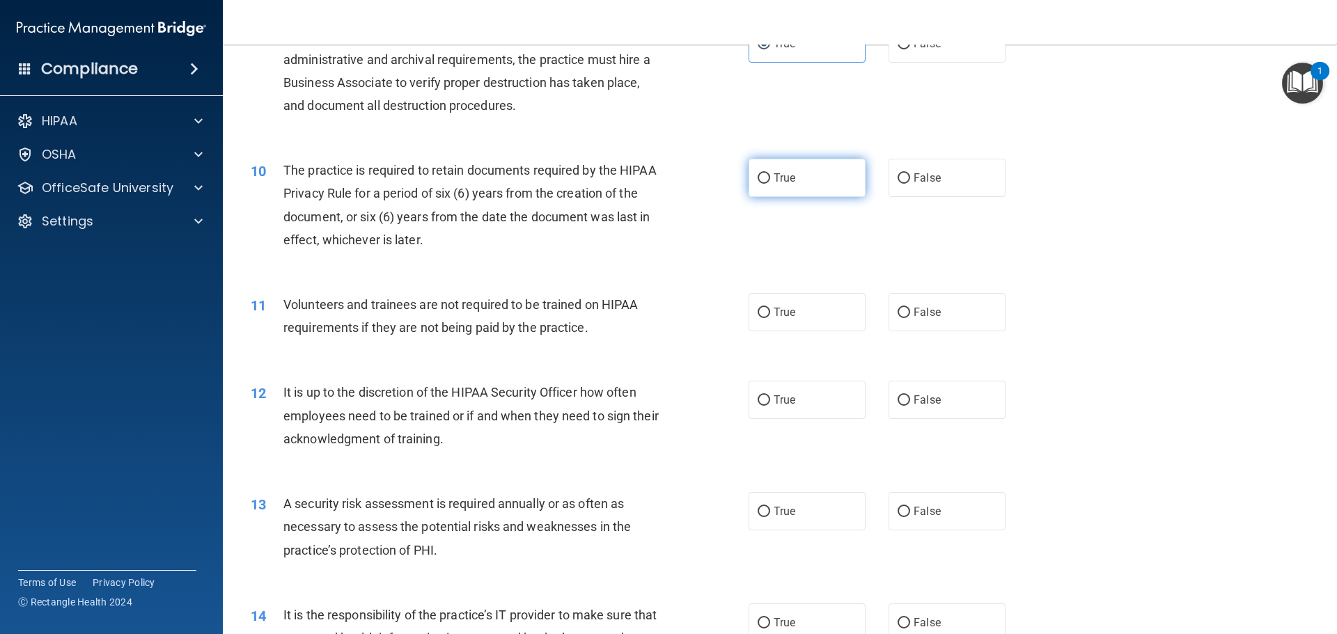
click at [779, 187] on label "True" at bounding box center [807, 178] width 117 height 38
click at [770, 184] on input "True" at bounding box center [764, 178] width 13 height 10
radio input "true"
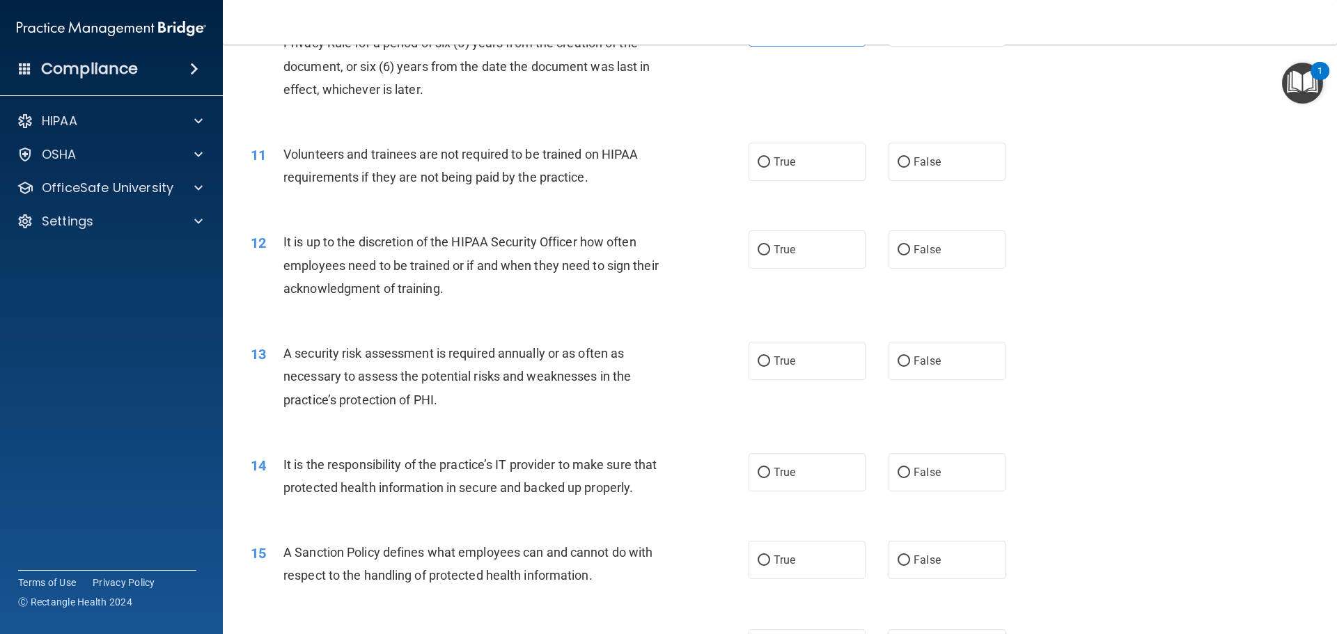
scroll to position [1114, 0]
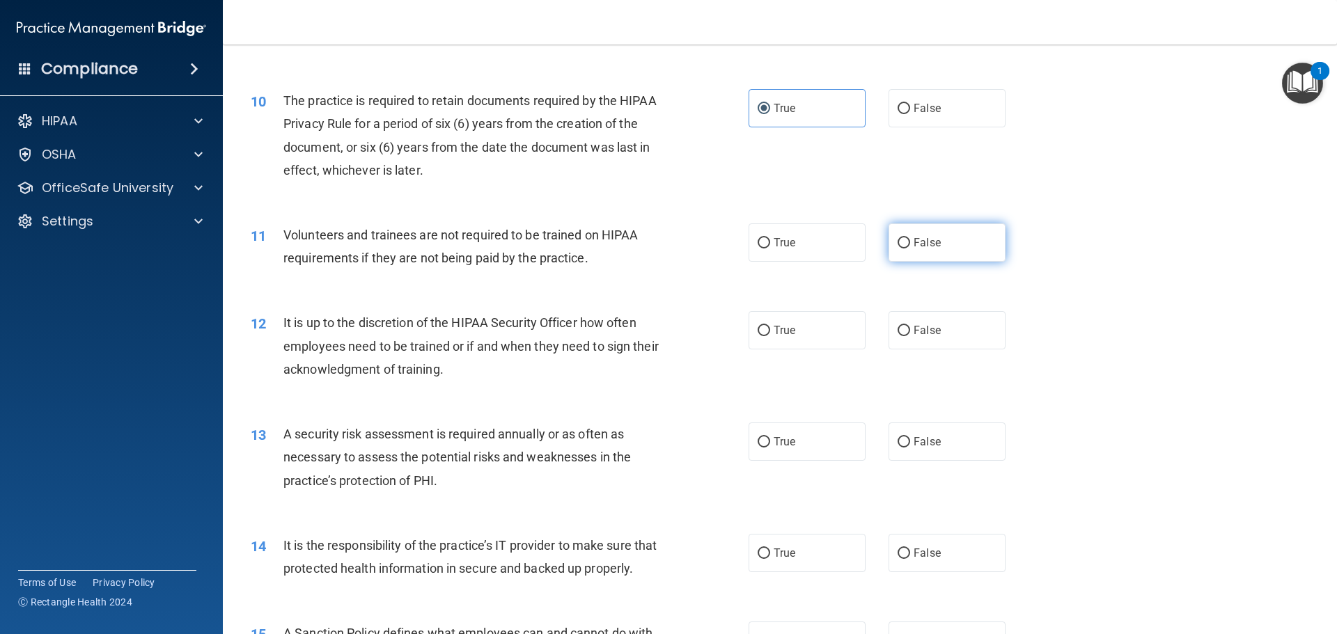
click at [928, 249] on label "False" at bounding box center [947, 243] width 117 height 38
click at [910, 249] on input "False" at bounding box center [904, 243] width 13 height 10
radio input "true"
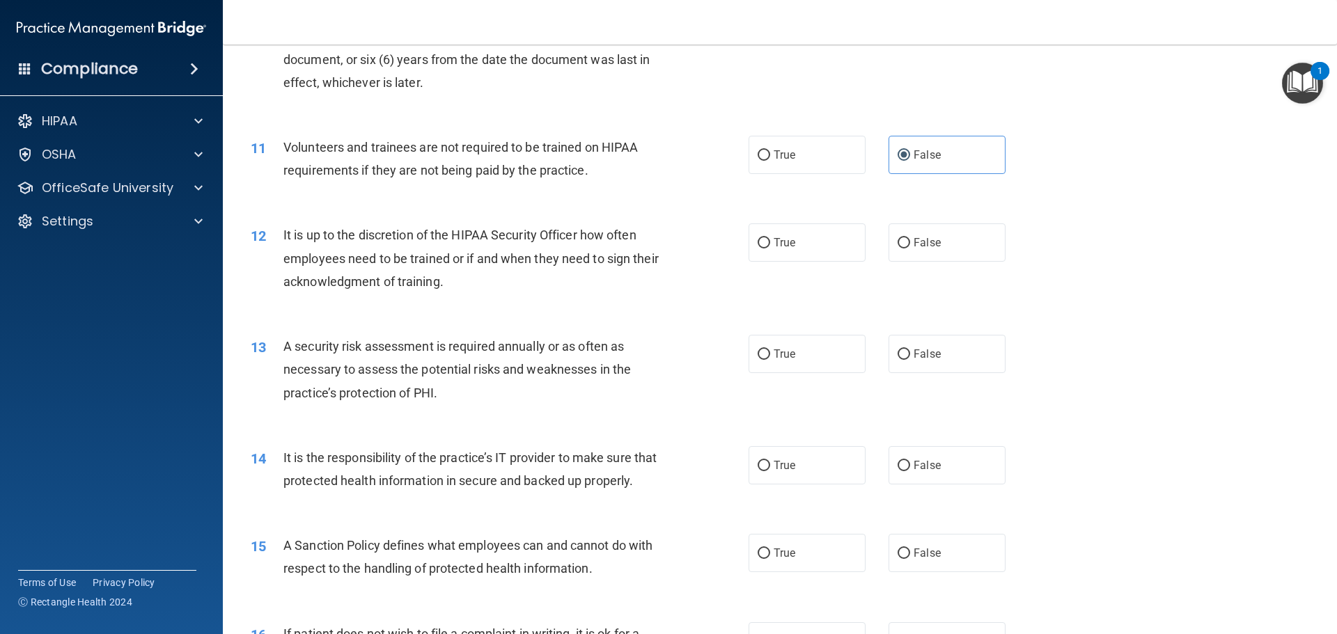
scroll to position [1253, 0]
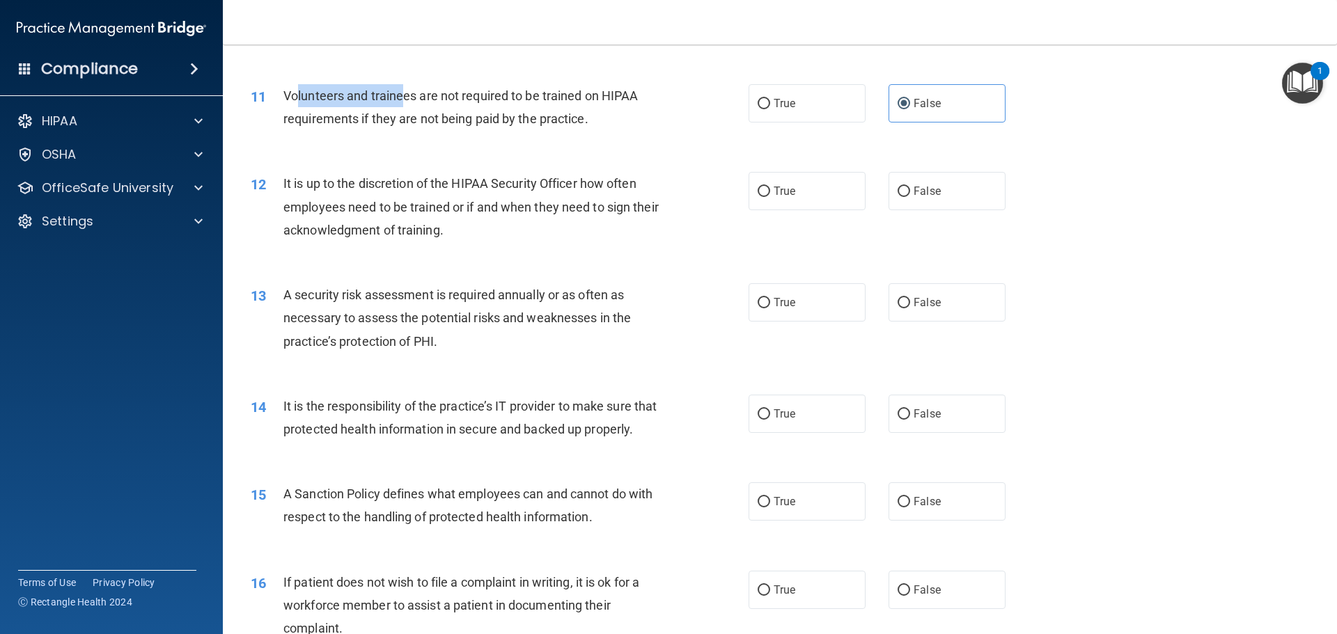
drag, startPoint x: 320, startPoint y: 93, endPoint x: 404, endPoint y: 98, distance: 84.4
click at [404, 98] on span "Volunteers and trainees are not required to be trained on HIPAA requirements if…" at bounding box center [460, 107] width 354 height 38
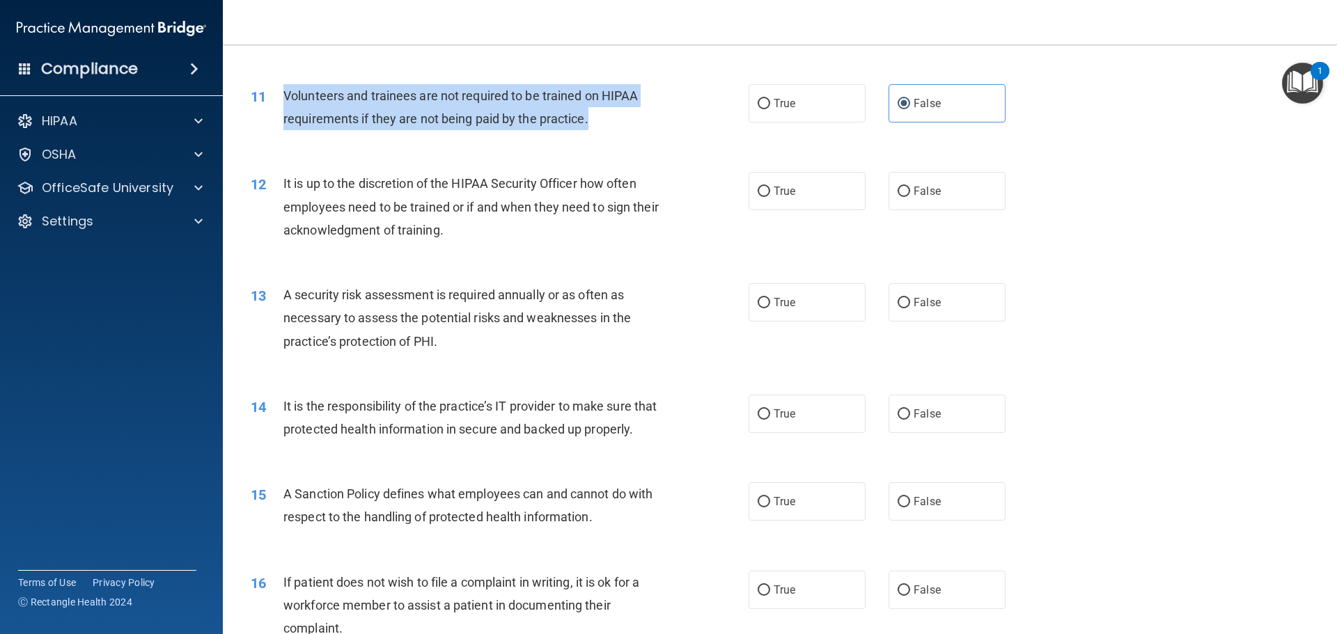
drag, startPoint x: 284, startPoint y: 95, endPoint x: 614, endPoint y: 134, distance: 332.4
click at [614, 134] on div "11 Volunteers and trainees are not required to be trained on HIPAA requirements…" at bounding box center [500, 110] width 540 height 53
copy span "Volunteers and trainees are not required to be trained on HIPAA requirements if…"
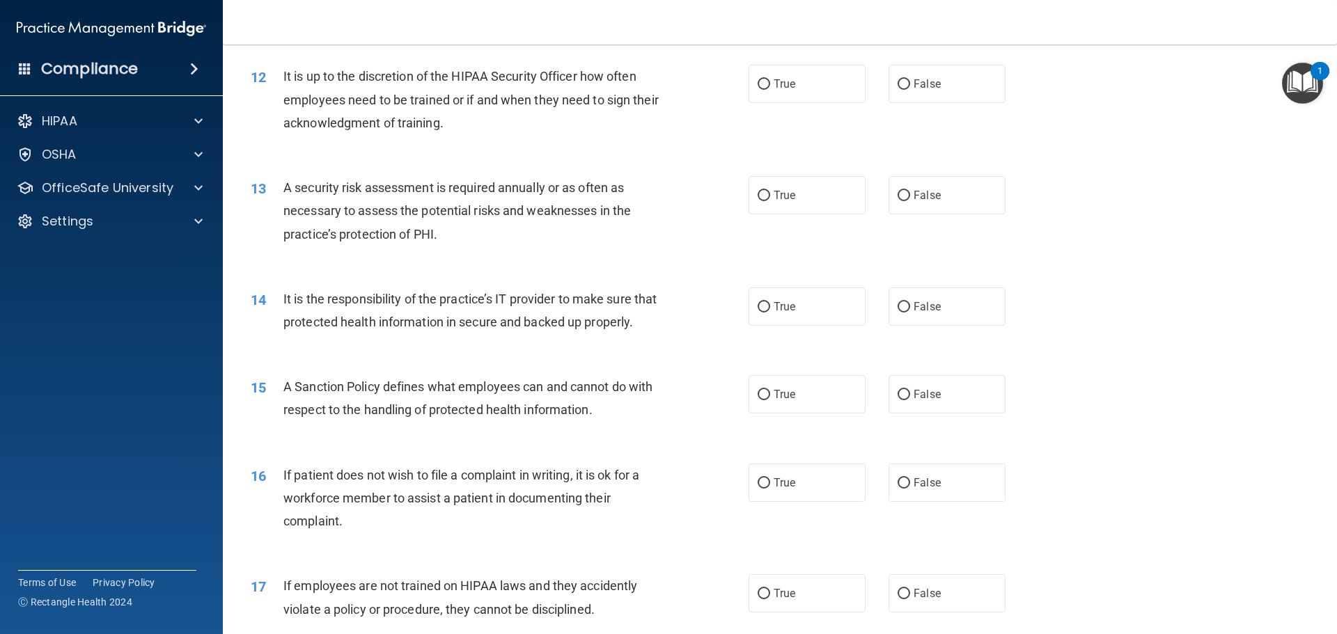
scroll to position [1393, 0]
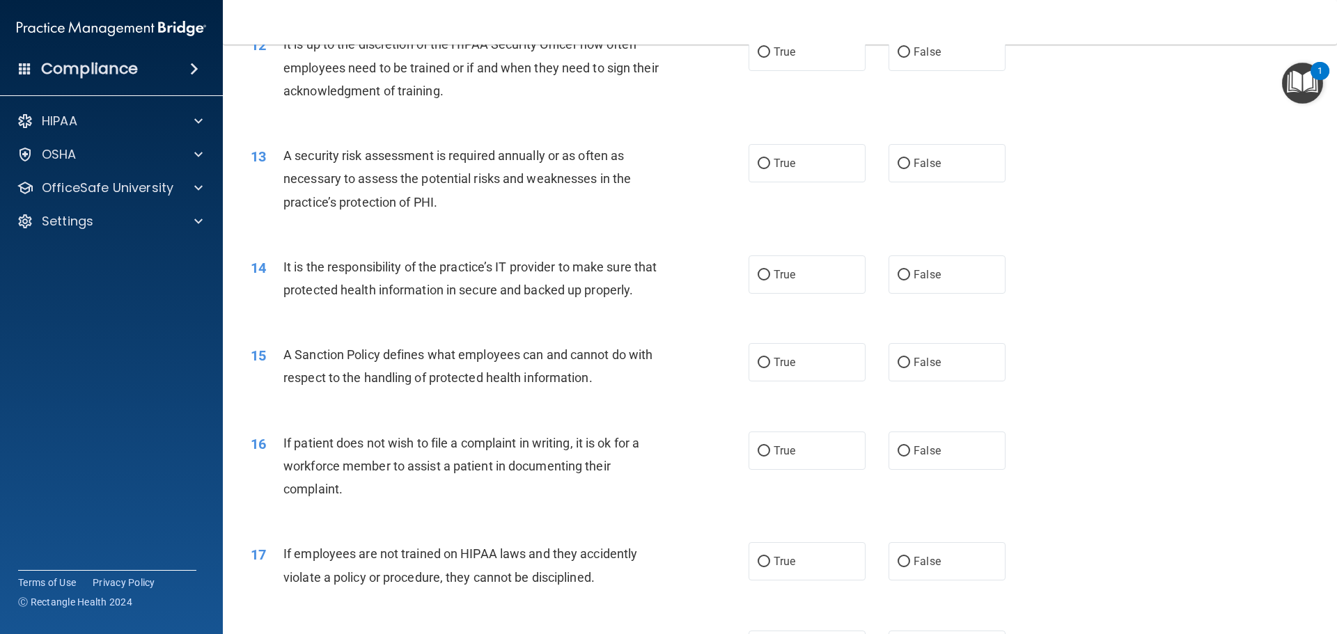
click at [928, 146] on div "13 A security risk assessment is required annually or as often as necessary to …" at bounding box center [779, 182] width 1079 height 111
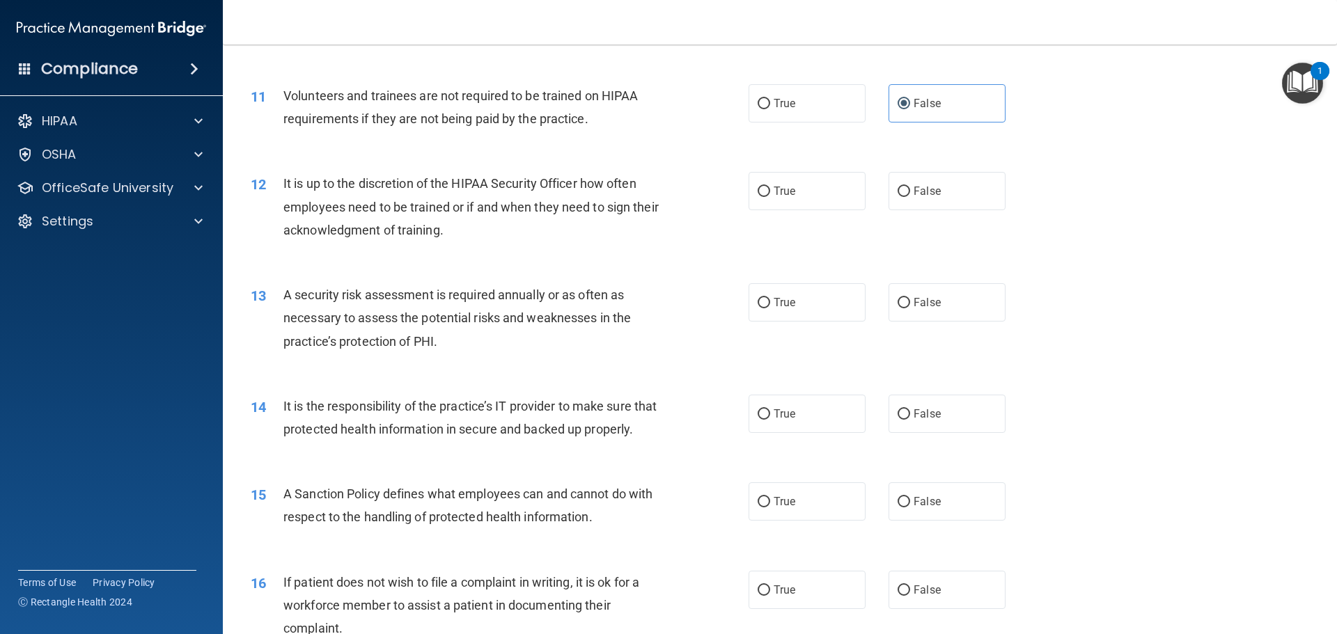
scroll to position [1323, 0]
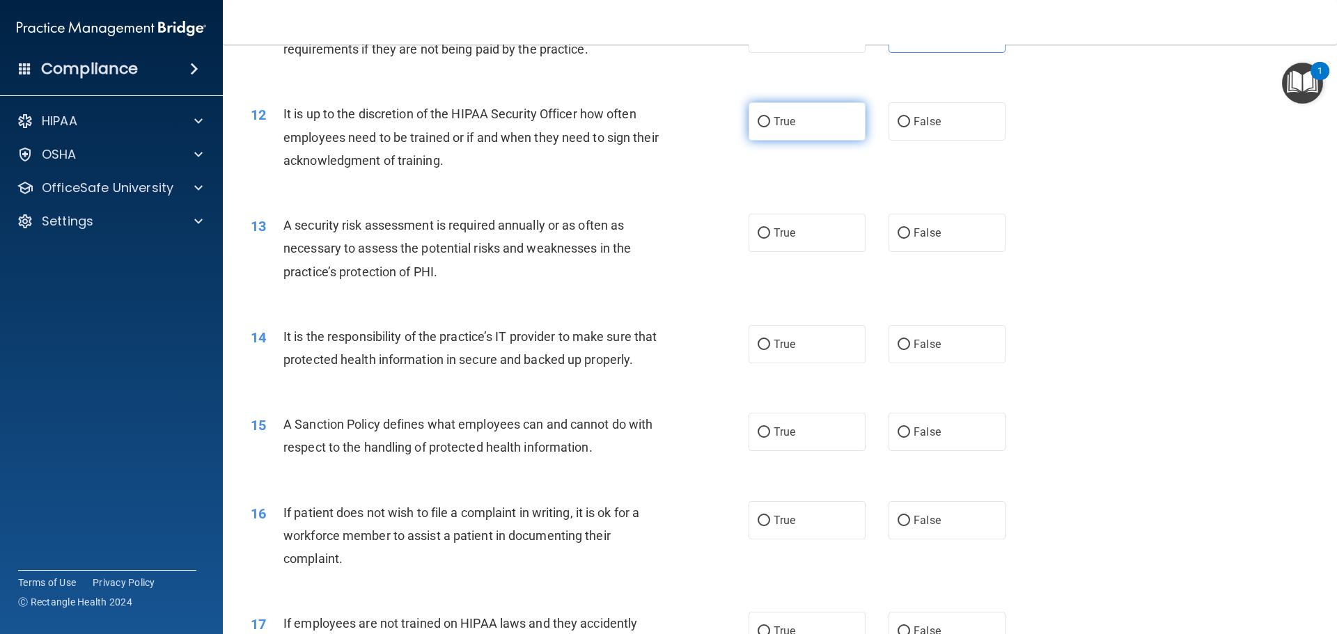
click at [785, 127] on span "True" at bounding box center [785, 121] width 22 height 13
click at [770, 127] on input "True" at bounding box center [764, 122] width 13 height 10
radio input "true"
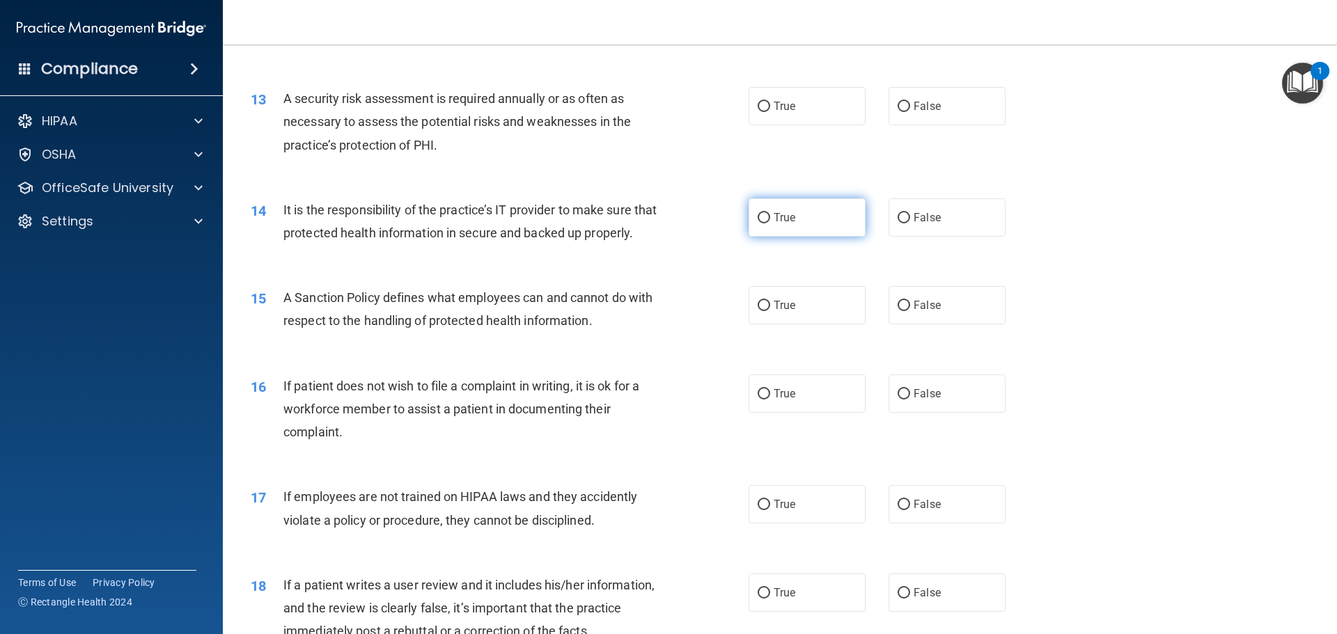
scroll to position [1462, 0]
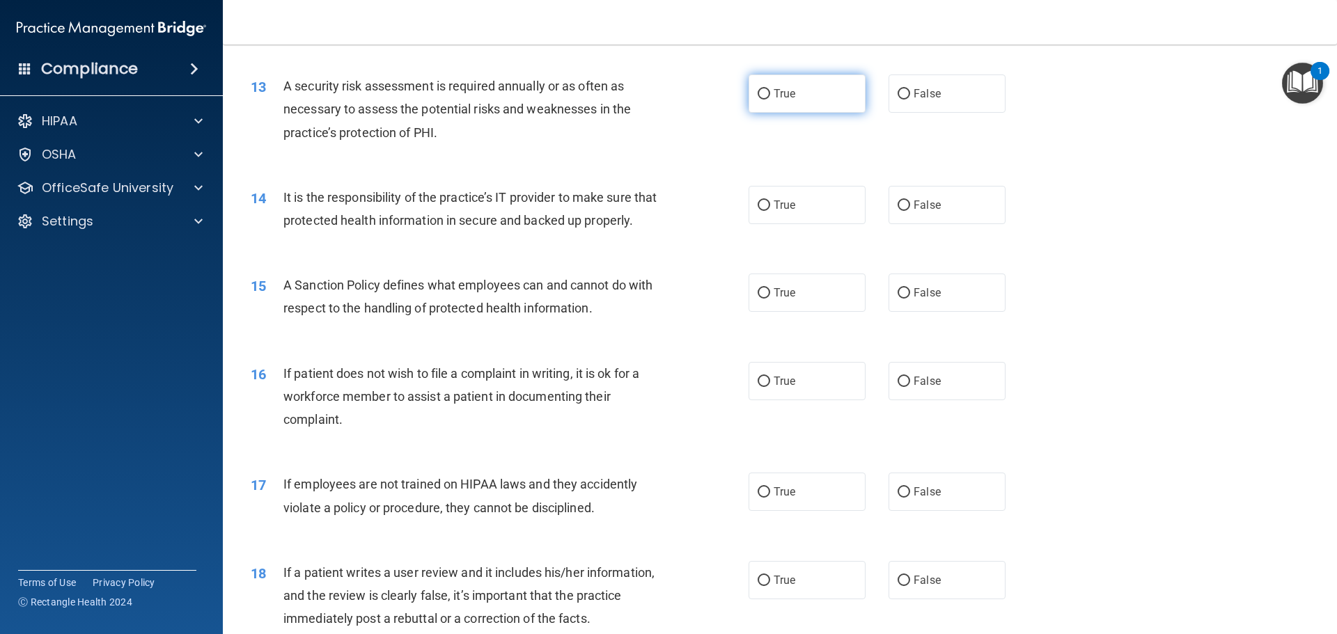
click at [768, 88] on label "True" at bounding box center [807, 94] width 117 height 38
click at [768, 89] on input "True" at bounding box center [764, 94] width 13 height 10
radio input "true"
click at [760, 214] on label "True" at bounding box center [807, 205] width 117 height 38
click at [760, 211] on input "True" at bounding box center [764, 206] width 13 height 10
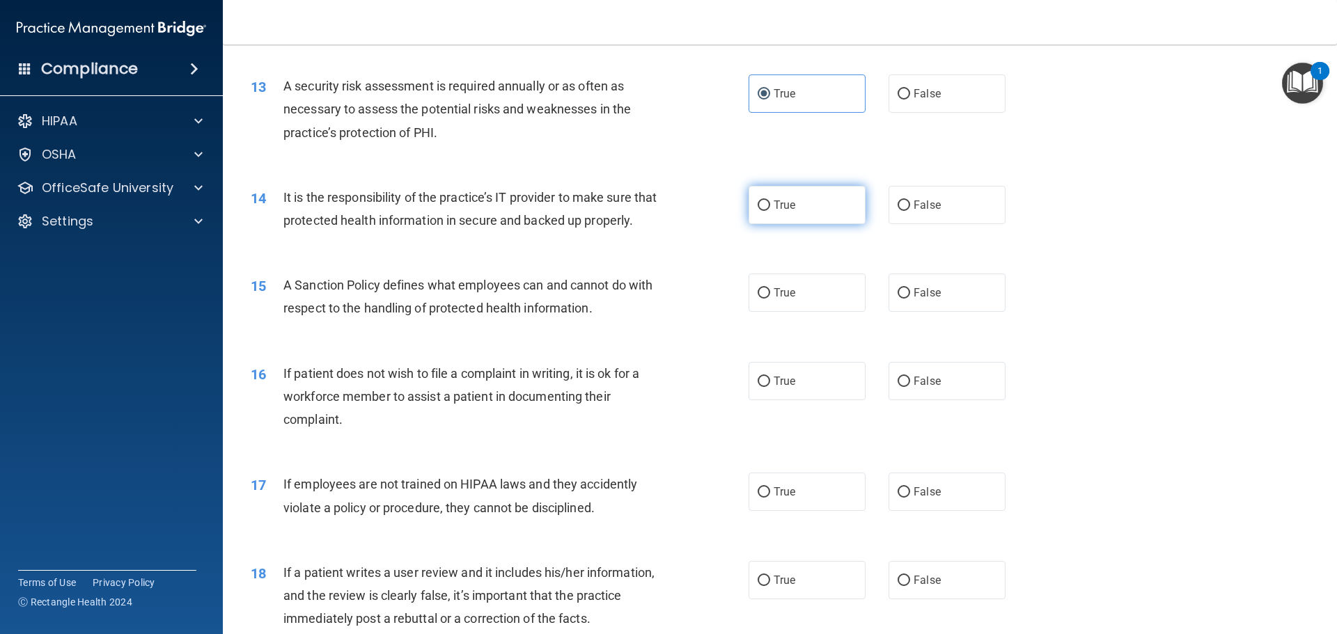
radio input "true"
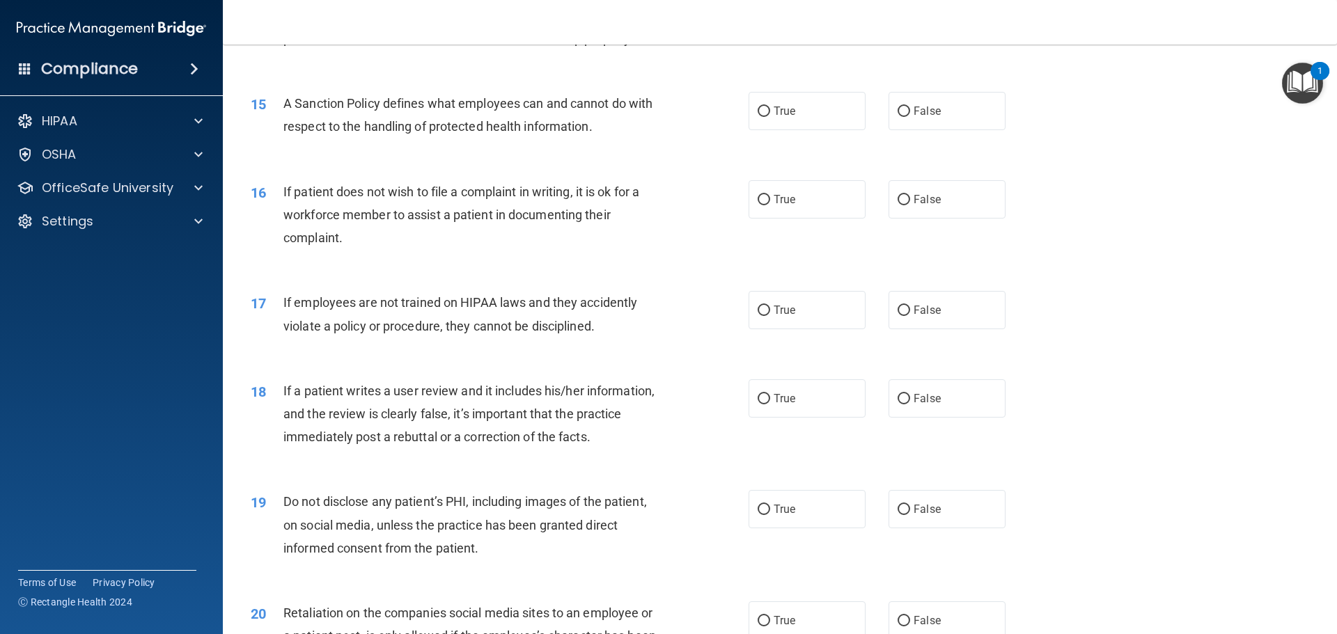
scroll to position [1671, 0]
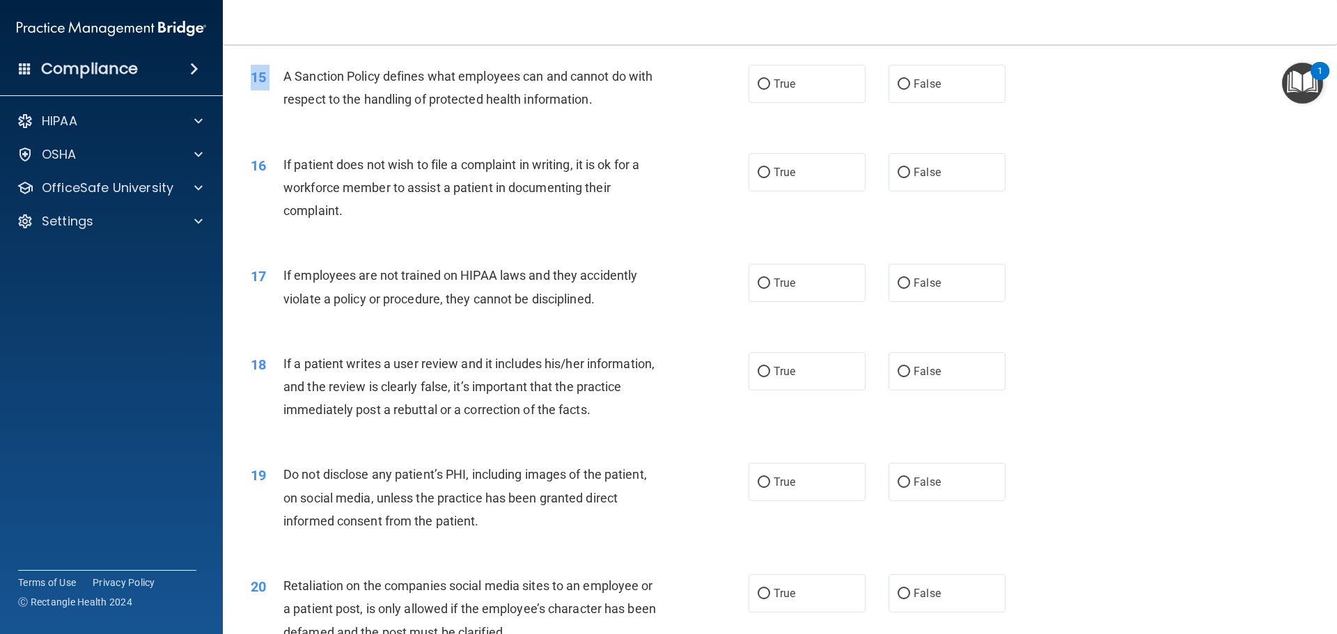
drag, startPoint x: 344, startPoint y: 111, endPoint x: 608, endPoint y: 135, distance: 265.0
click at [609, 135] on div "15 A Sanction Policy defines what employees can and cannot do with respect to t…" at bounding box center [779, 91] width 1079 height 88
click at [600, 111] on div "A Sanction Policy defines what employees can and cannot do with respect to the …" at bounding box center [477, 88] width 389 height 46
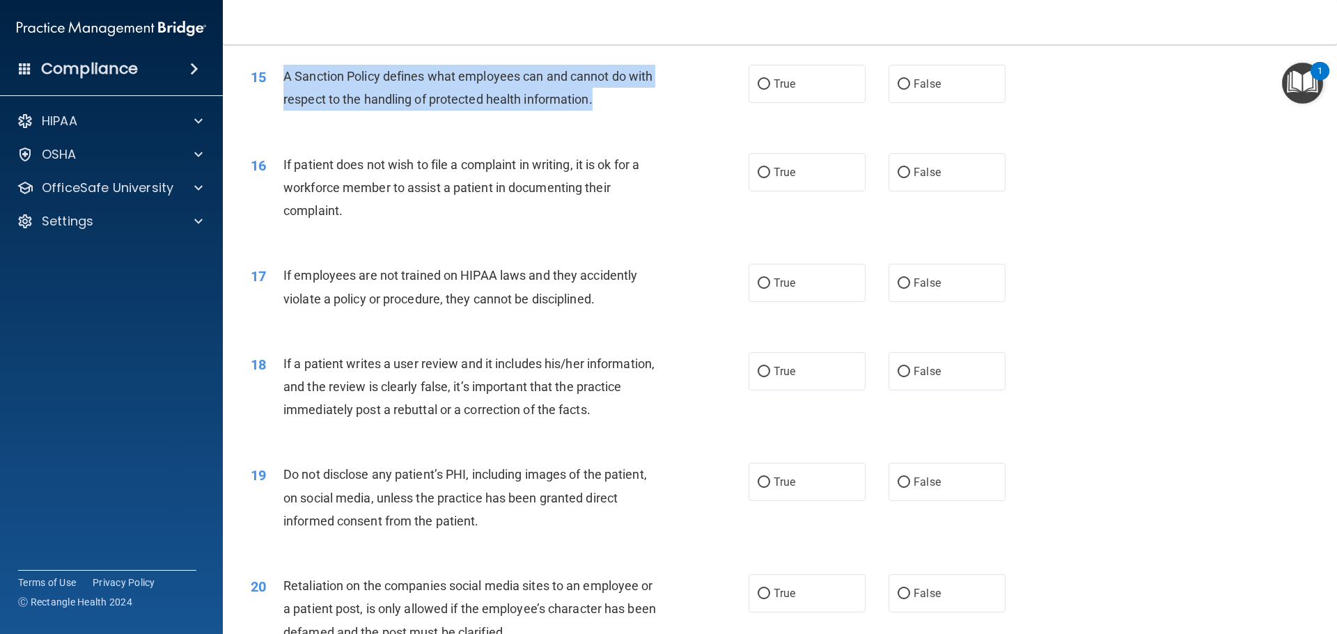
drag, startPoint x: 596, startPoint y: 124, endPoint x: 279, endPoint y: 102, distance: 317.6
click at [279, 102] on div "15 A Sanction Policy defines what employees can and cannot do with respect to t…" at bounding box center [500, 91] width 540 height 53
copy div "A Sanction Policy defines what employees can and cannot do with respect to the …"
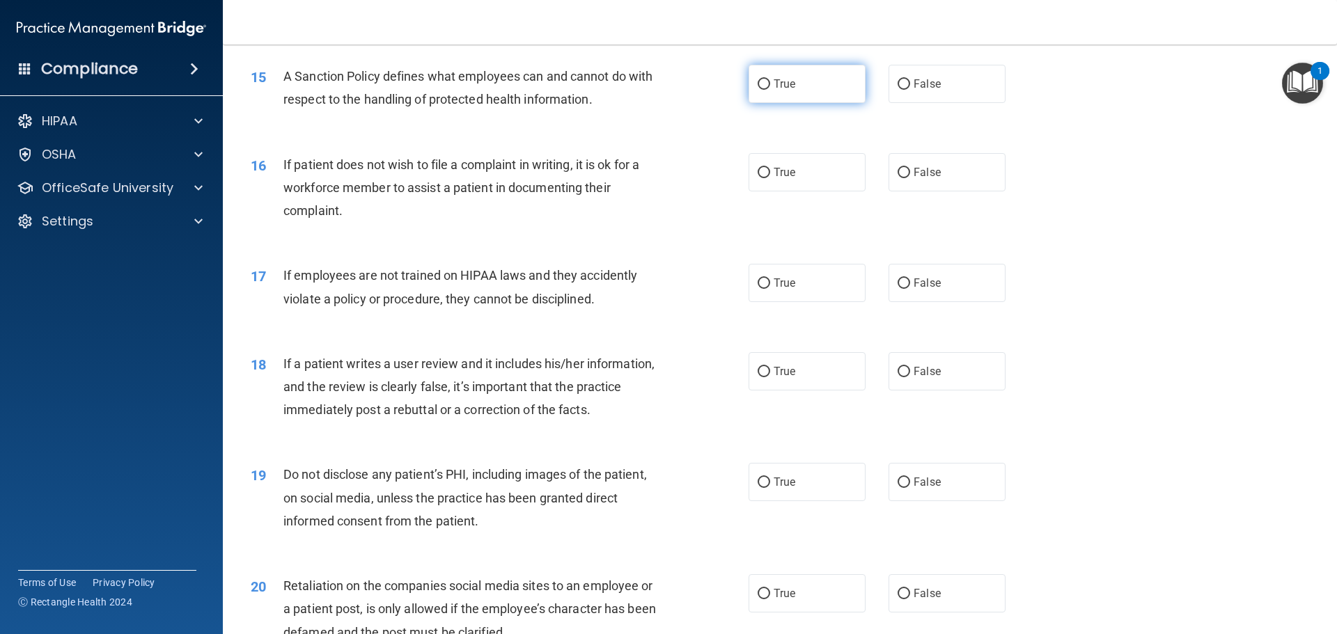
click at [770, 103] on label "True" at bounding box center [807, 84] width 117 height 38
click at [770, 90] on input "True" at bounding box center [764, 84] width 13 height 10
radio input "true"
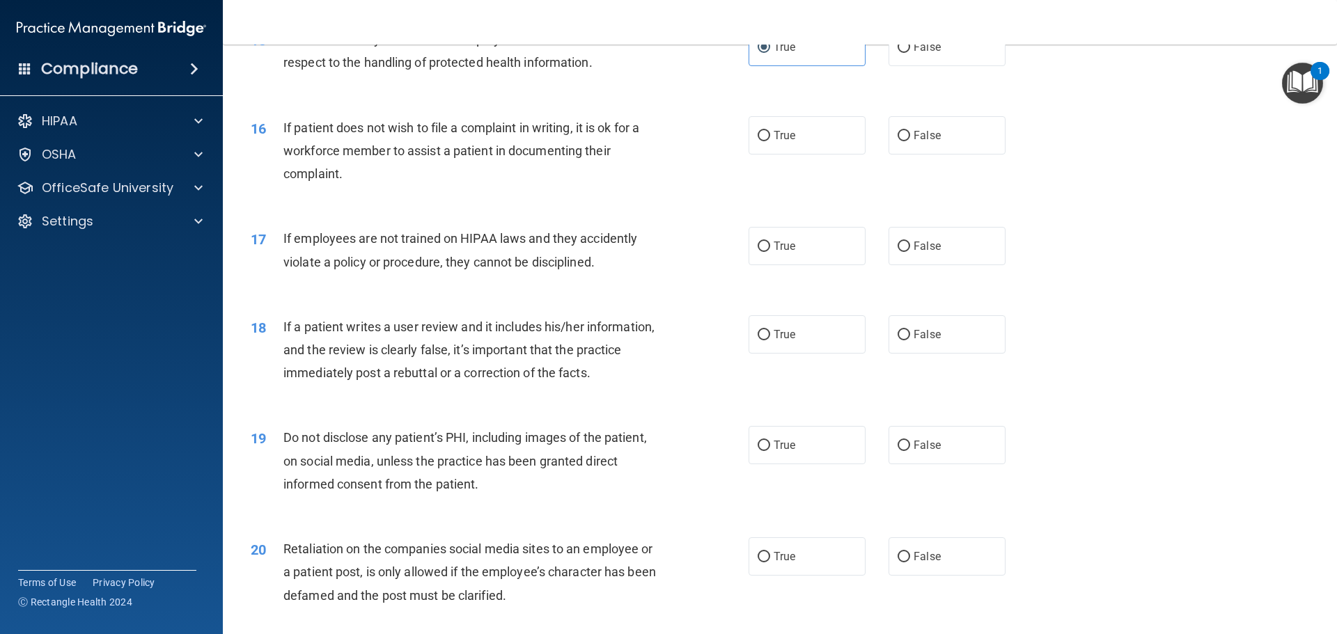
scroll to position [1741, 0]
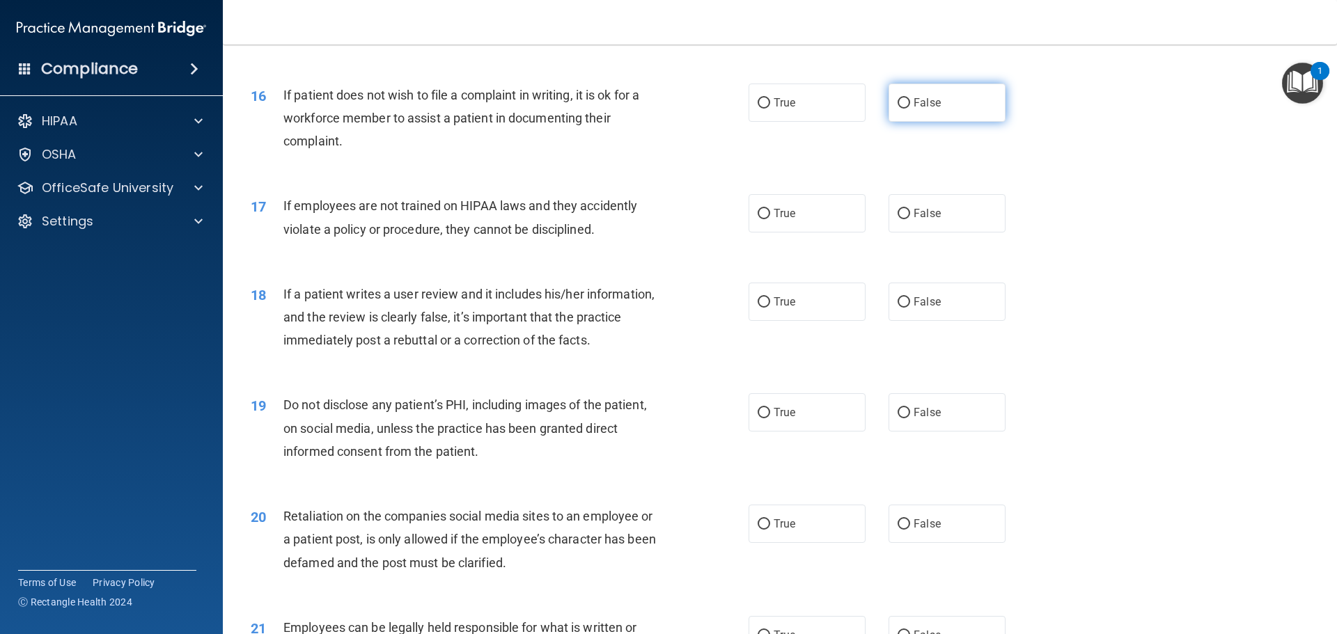
click at [928, 109] on span "False" at bounding box center [927, 102] width 27 height 13
click at [910, 109] on input "False" at bounding box center [904, 103] width 13 height 10
radio input "true"
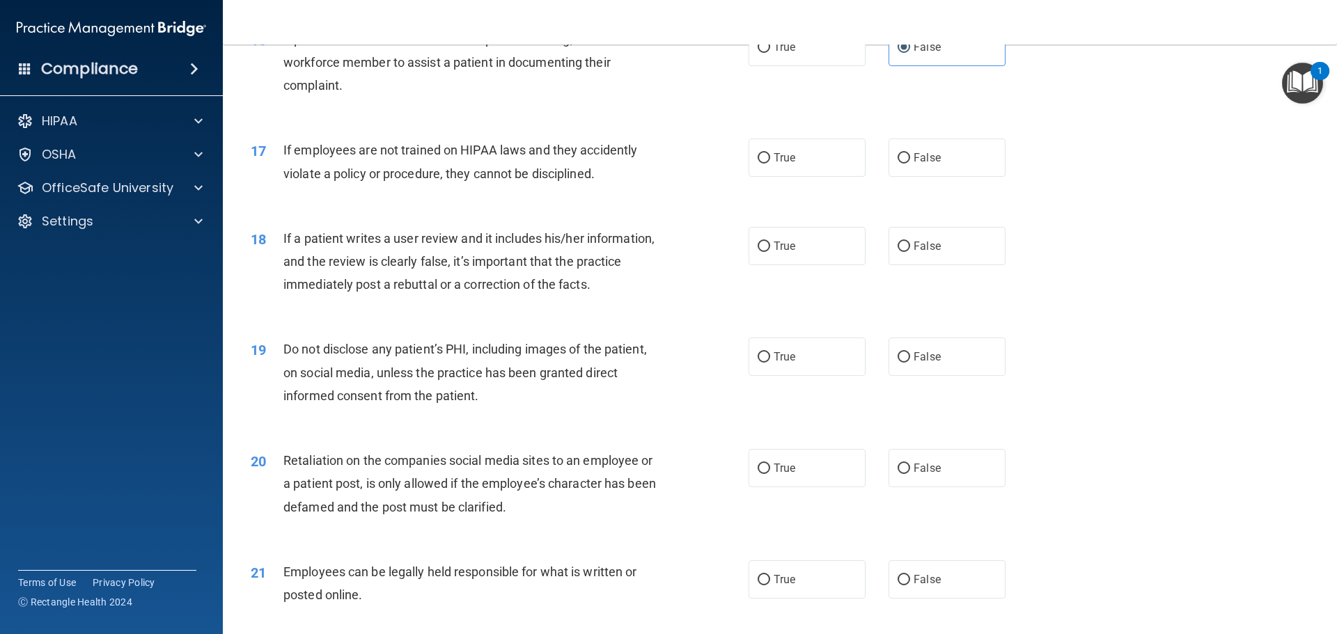
scroll to position [1880, 0]
